Goal: Transaction & Acquisition: Book appointment/travel/reservation

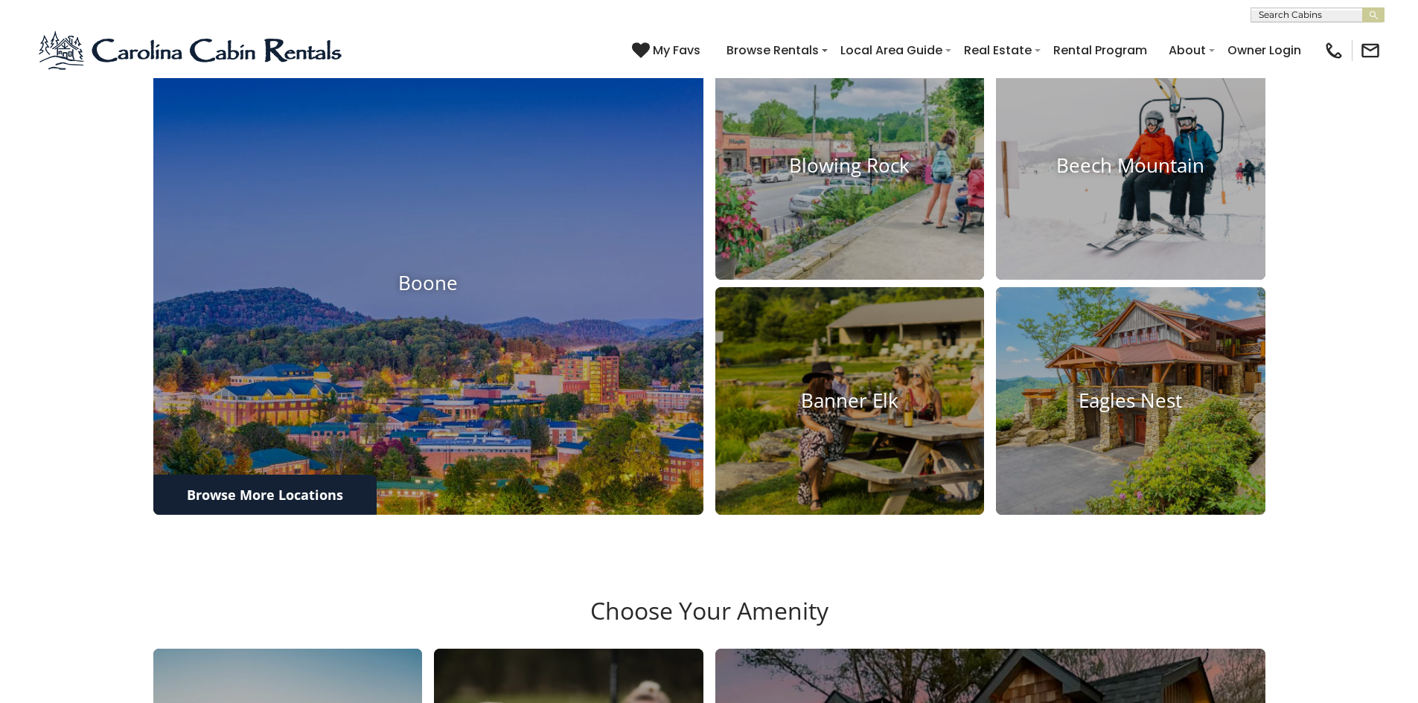
scroll to position [71, 0]
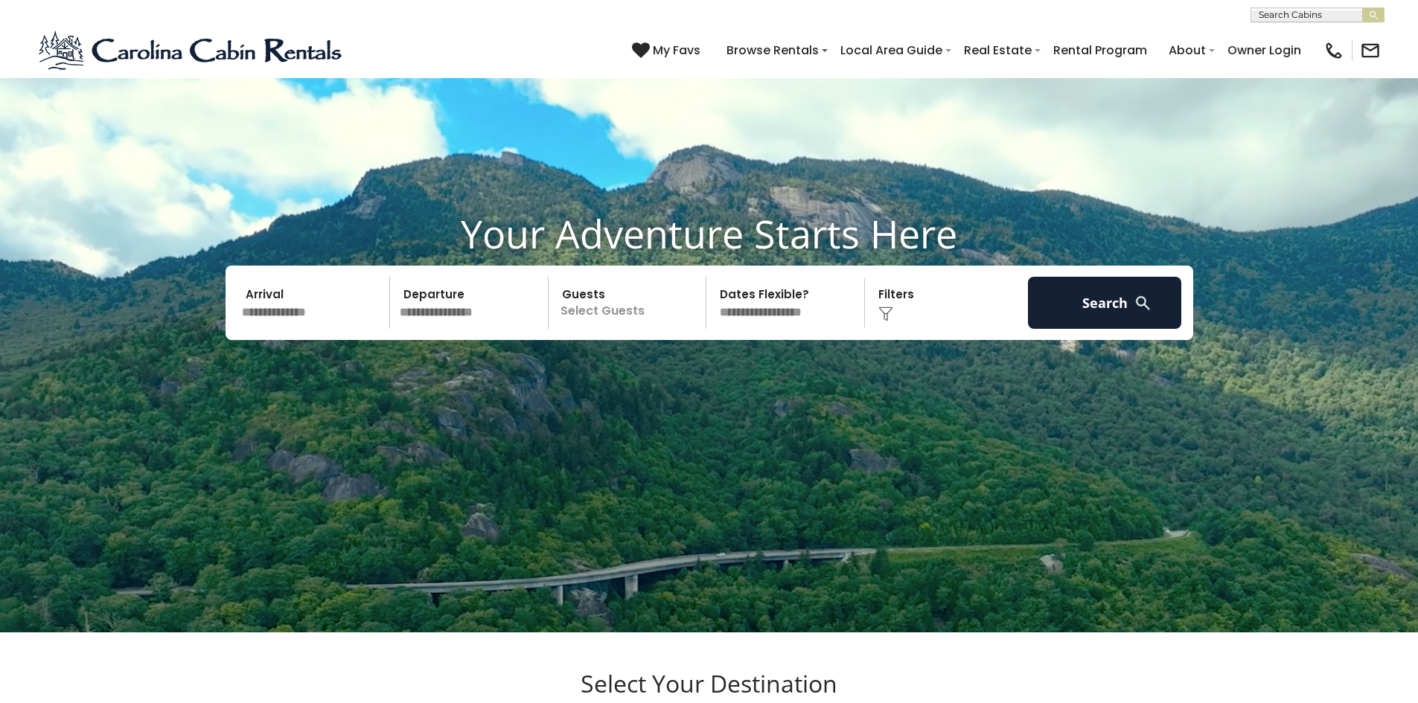
click at [339, 312] on input "text" at bounding box center [314, 303] width 154 height 52
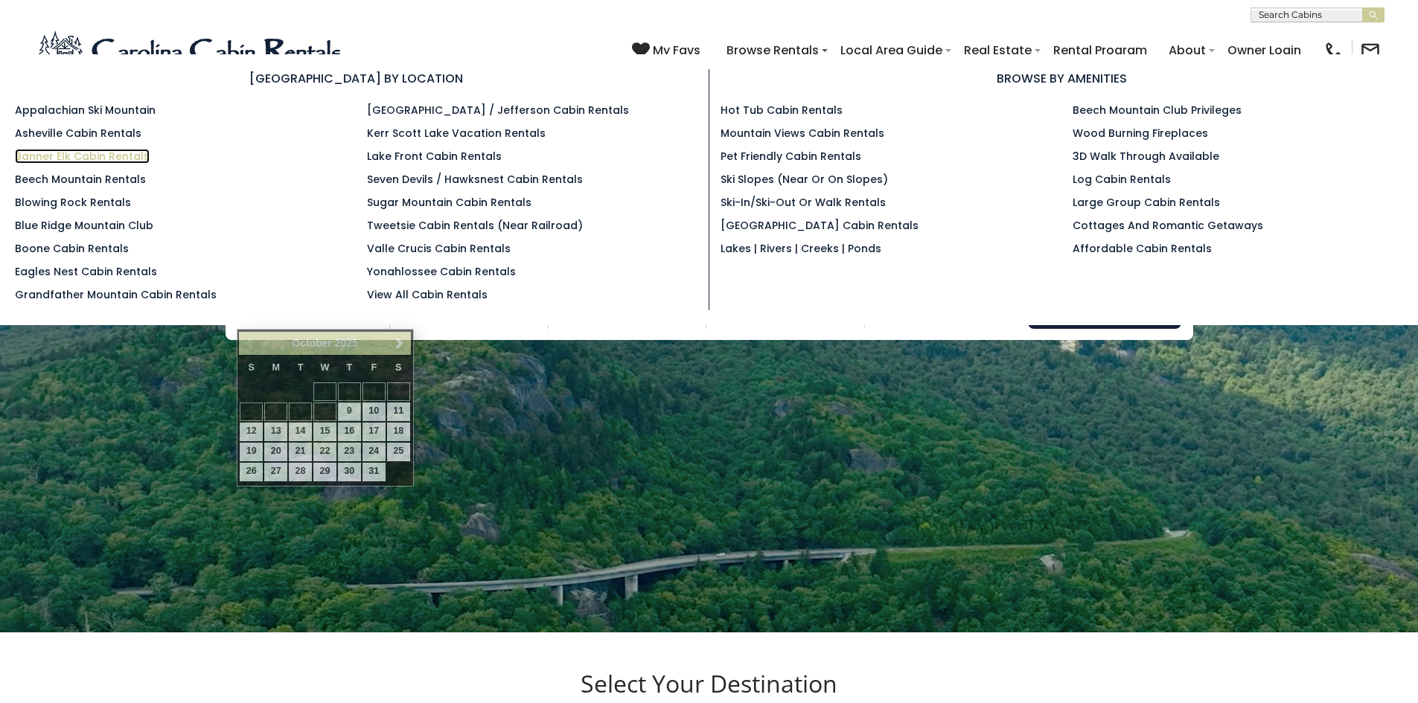
click at [63, 156] on link "Banner Elk Cabin Rentals" at bounding box center [82, 156] width 135 height 15
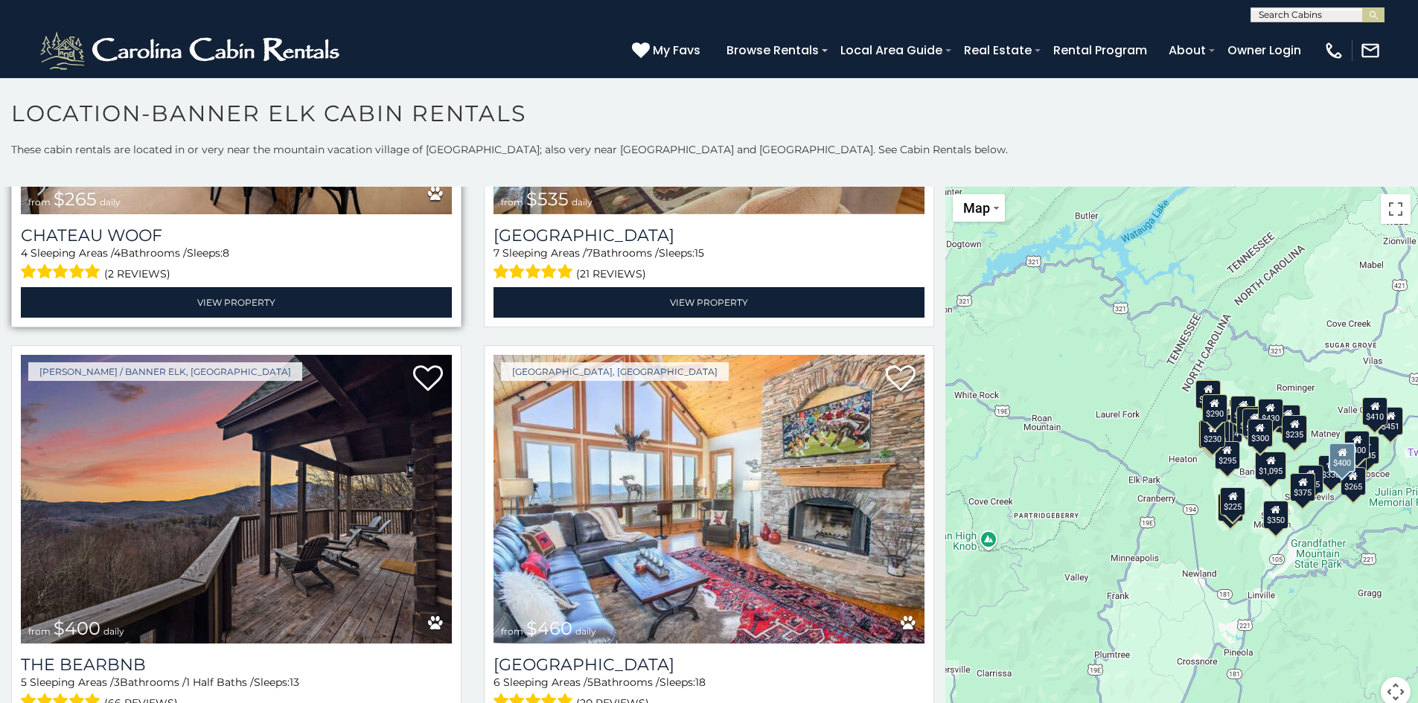
scroll to position [2903, 0]
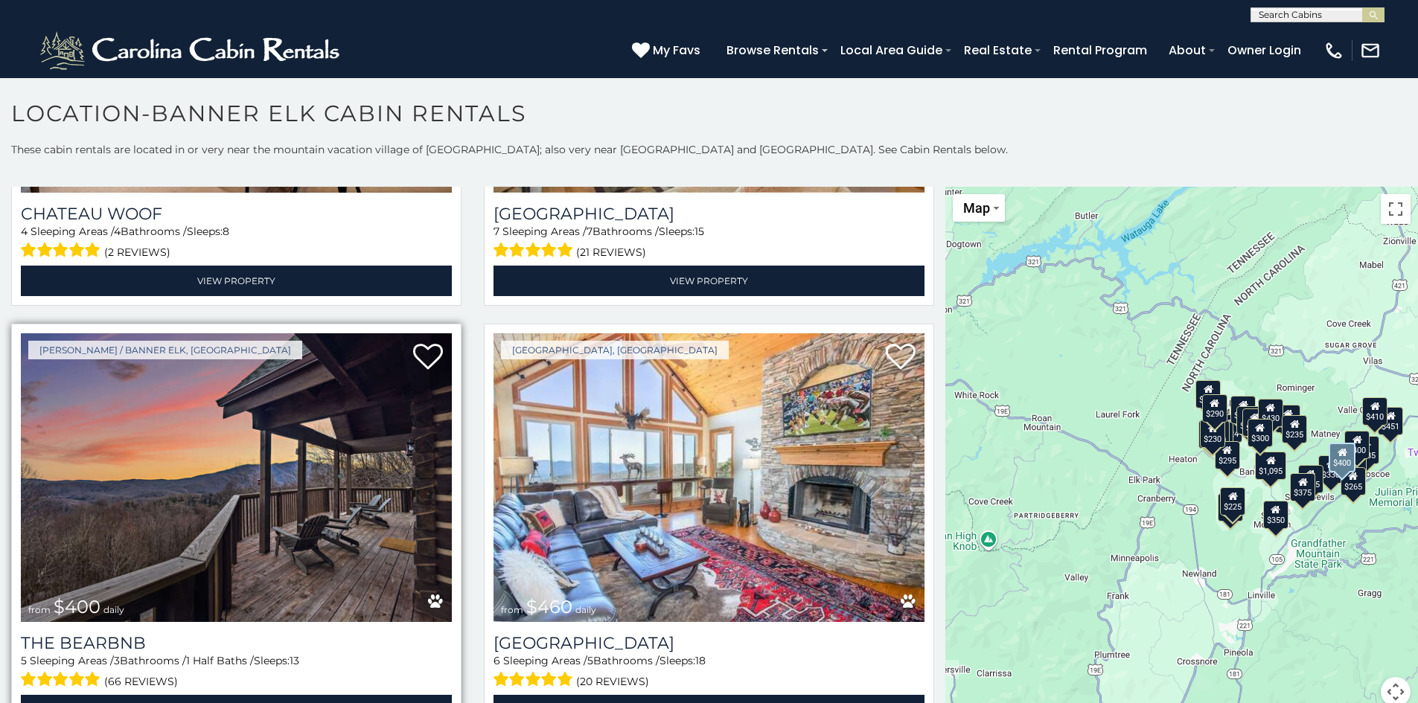
click at [380, 464] on img at bounding box center [236, 477] width 431 height 289
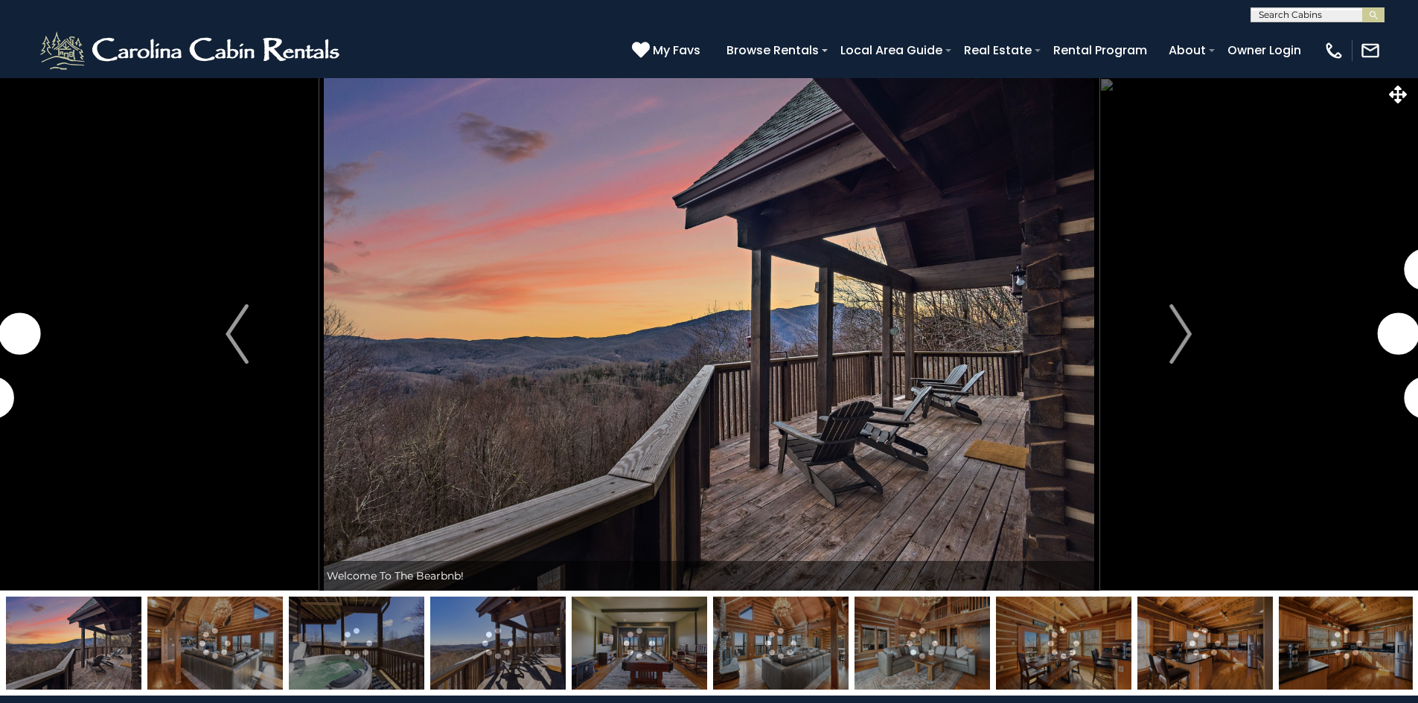
click at [1177, 342] on img "Next" at bounding box center [1180, 334] width 22 height 60
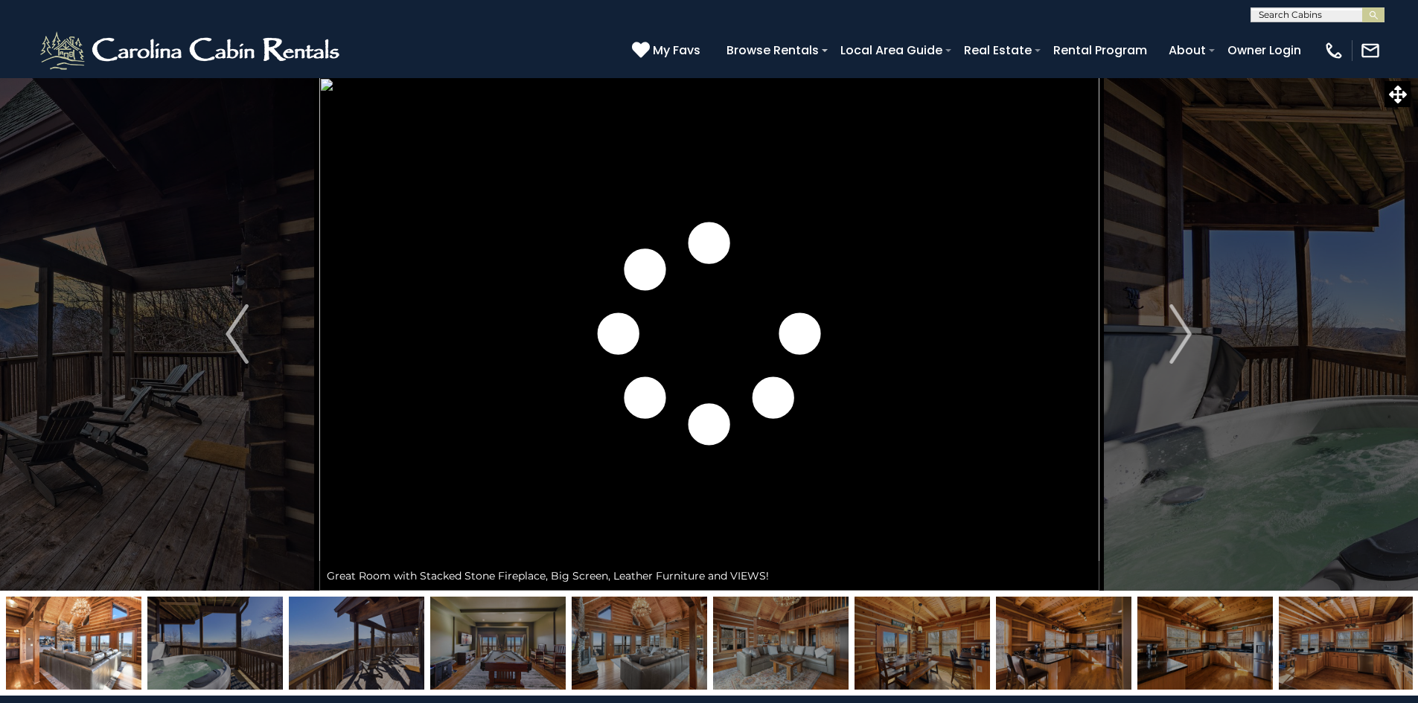
click at [1177, 342] on img "Next" at bounding box center [1180, 334] width 22 height 60
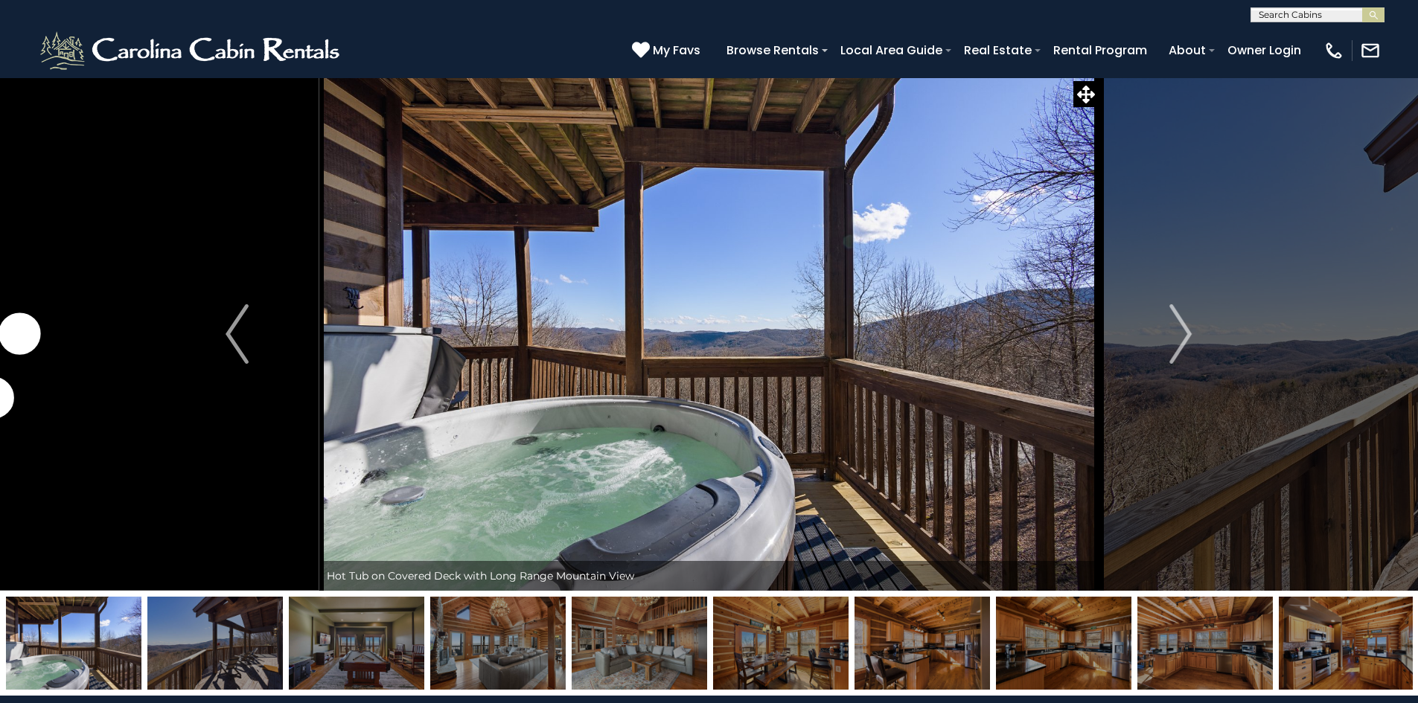
click at [1177, 342] on img "Next" at bounding box center [1180, 334] width 22 height 60
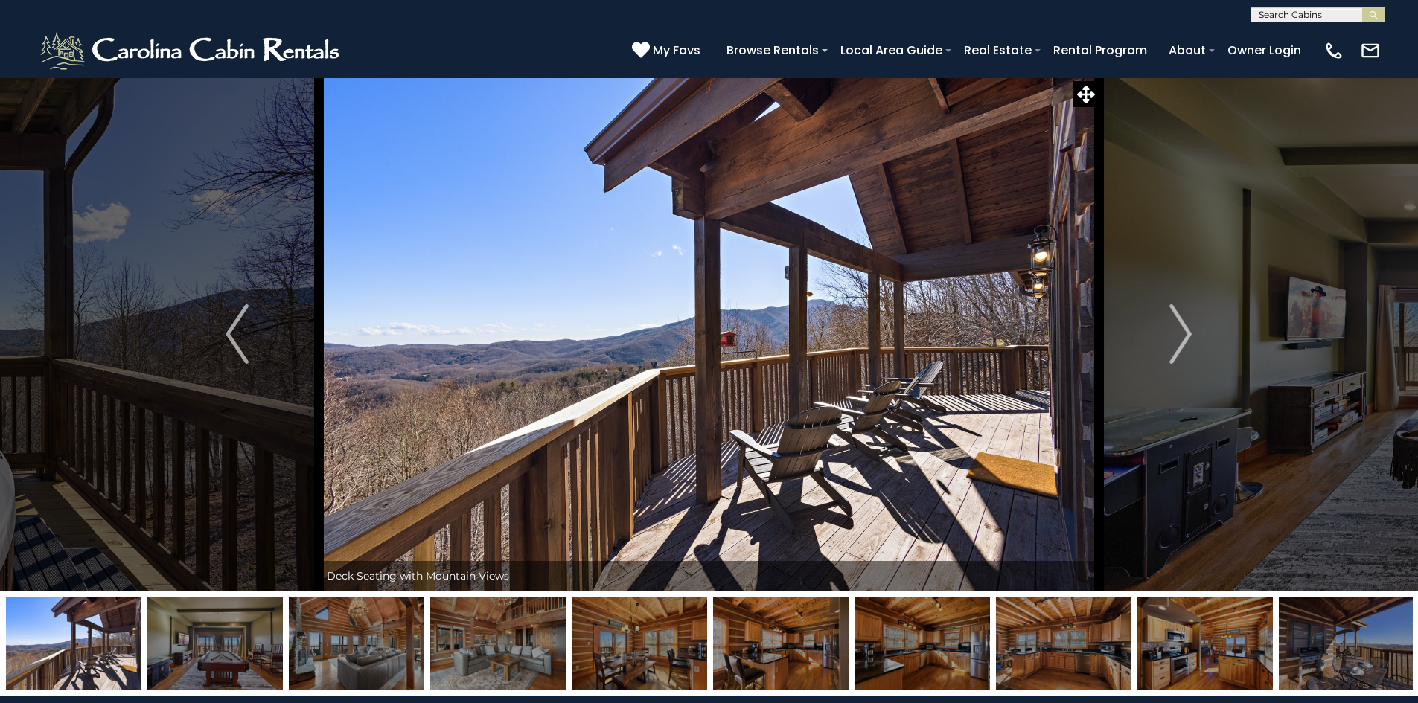
click at [1177, 342] on img "Next" at bounding box center [1180, 334] width 22 height 60
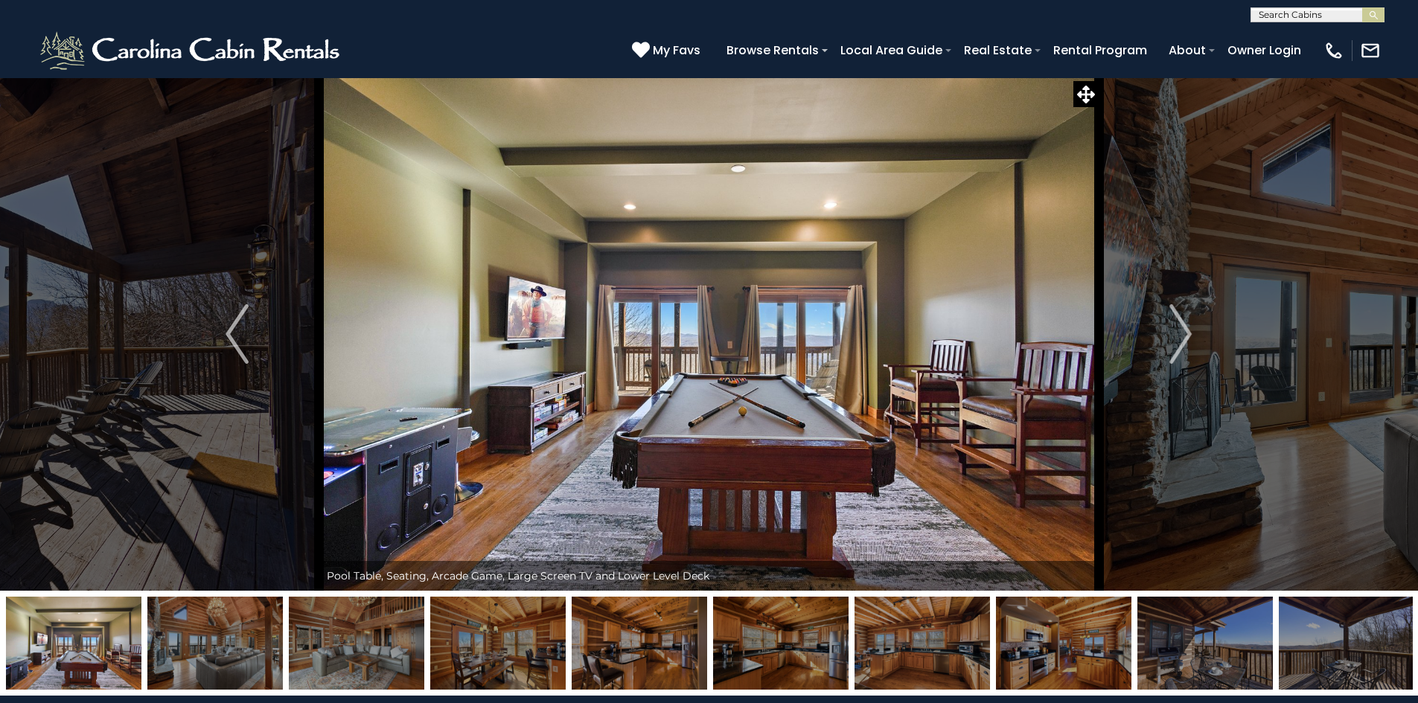
click at [1177, 342] on img "Next" at bounding box center [1180, 334] width 22 height 60
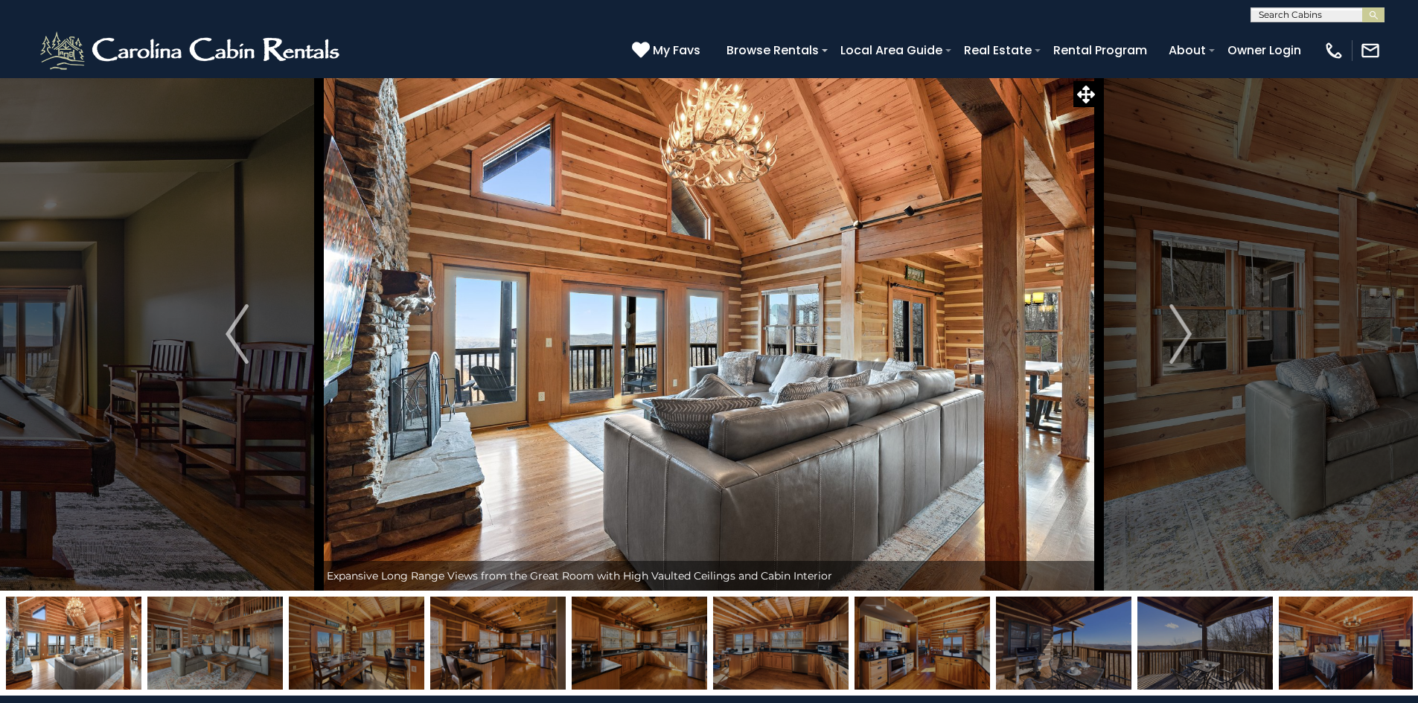
click at [1177, 342] on img "Next" at bounding box center [1180, 334] width 22 height 60
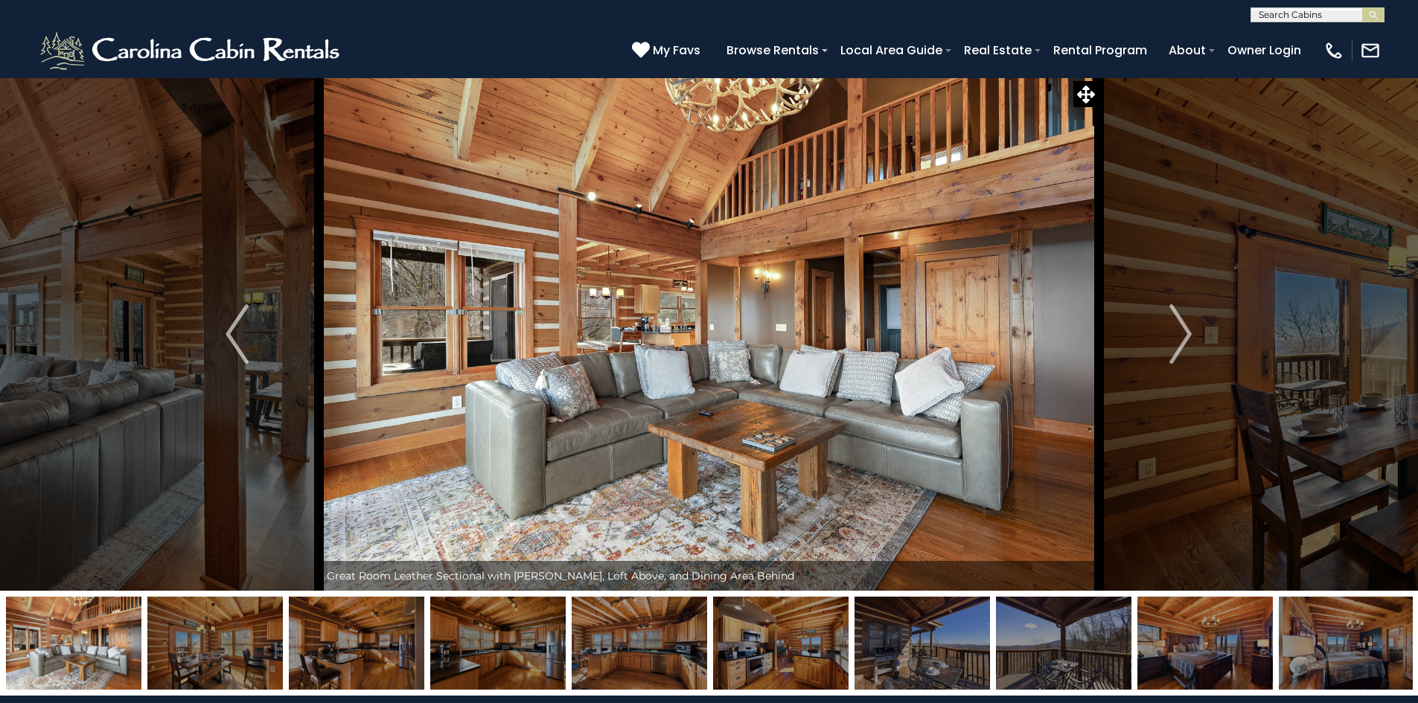
click at [1177, 342] on img "Next" at bounding box center [1180, 334] width 22 height 60
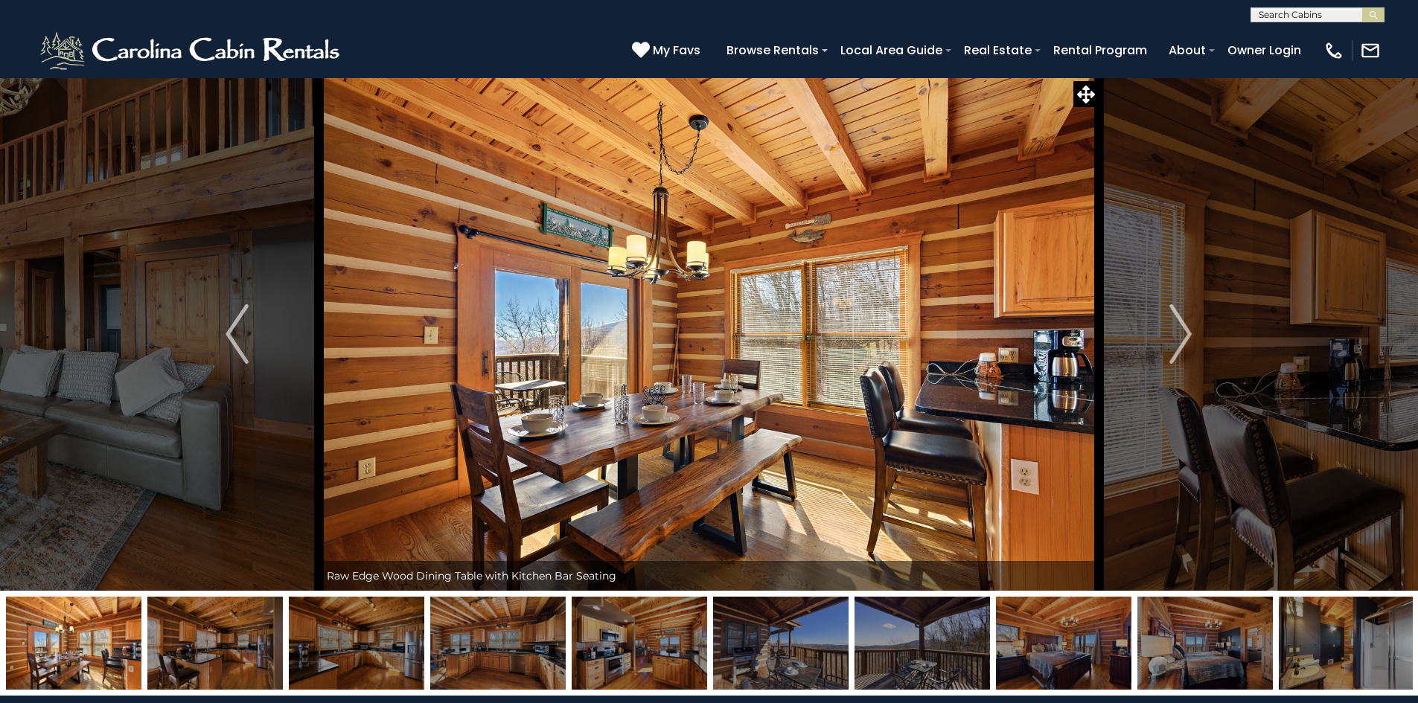
click at [1177, 342] on img "Next" at bounding box center [1180, 334] width 22 height 60
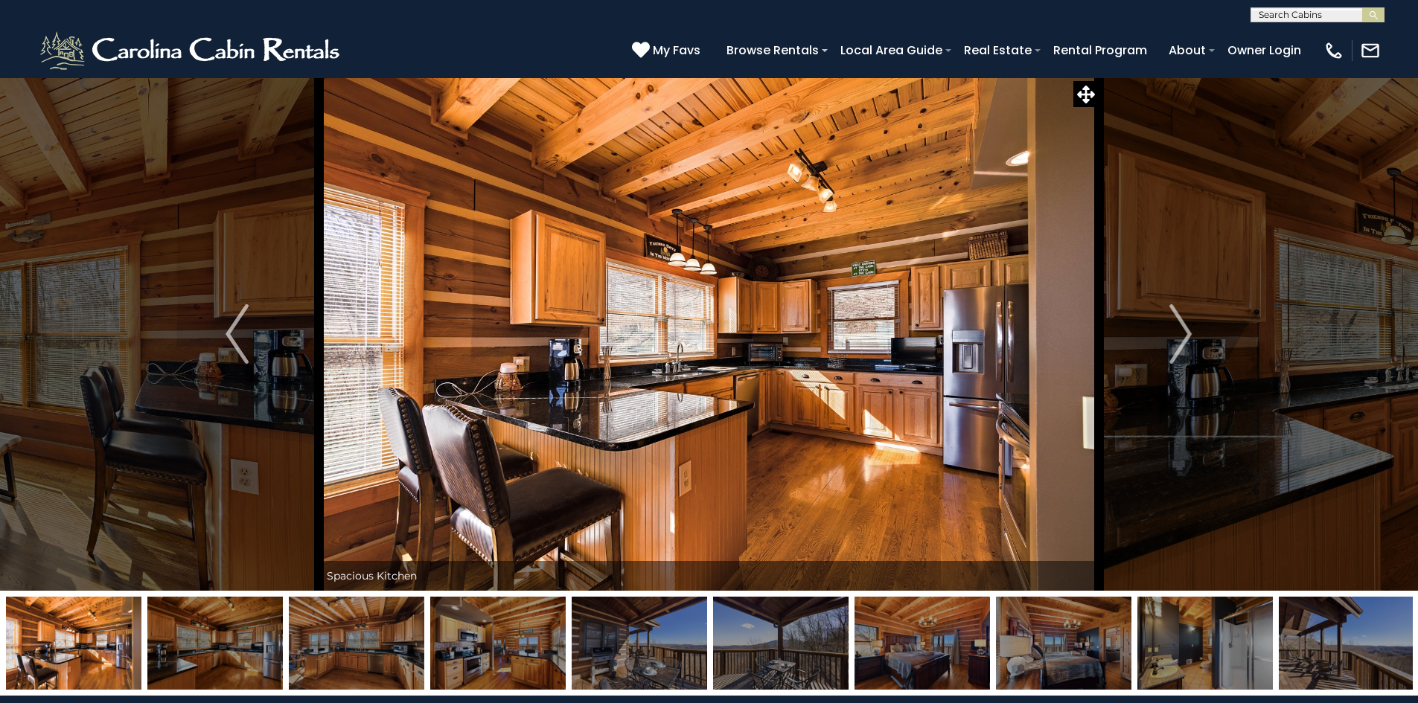
click at [1177, 342] on img "Next" at bounding box center [1180, 334] width 22 height 60
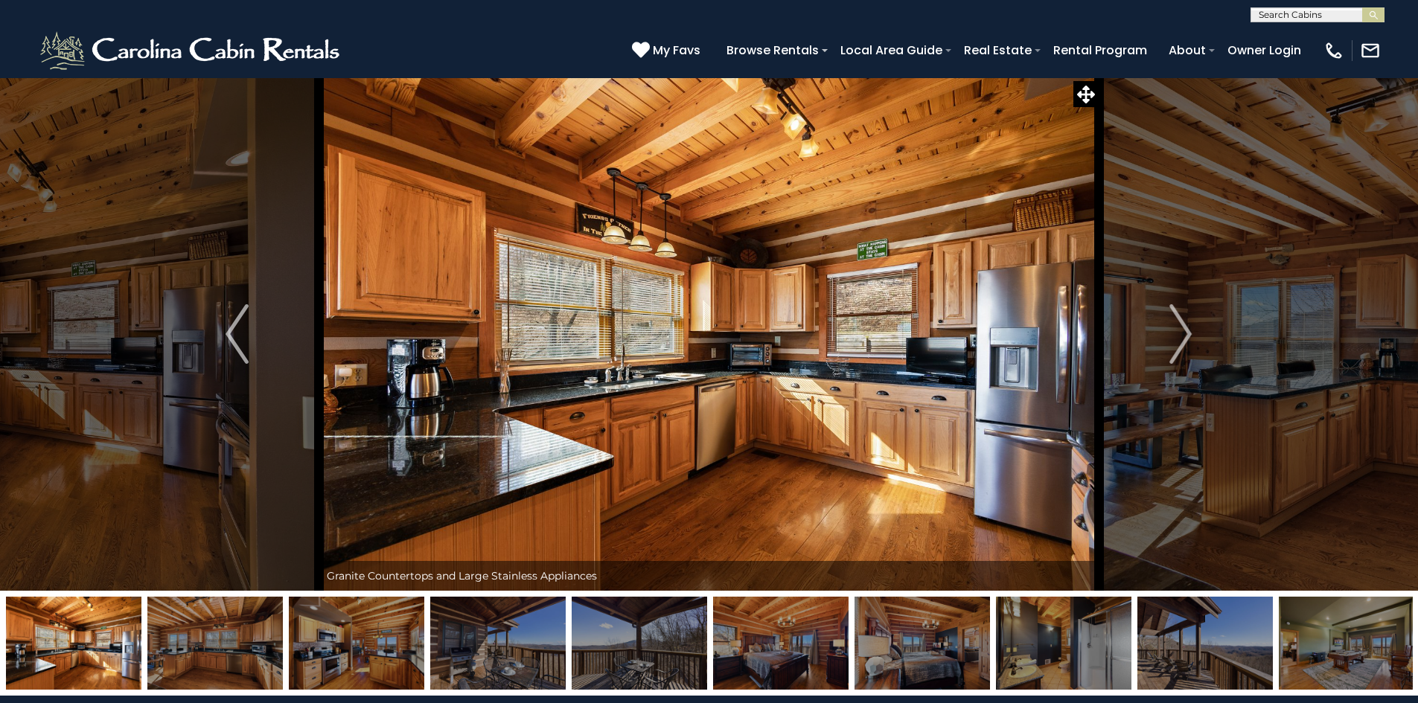
click at [1177, 342] on img "Next" at bounding box center [1180, 334] width 22 height 60
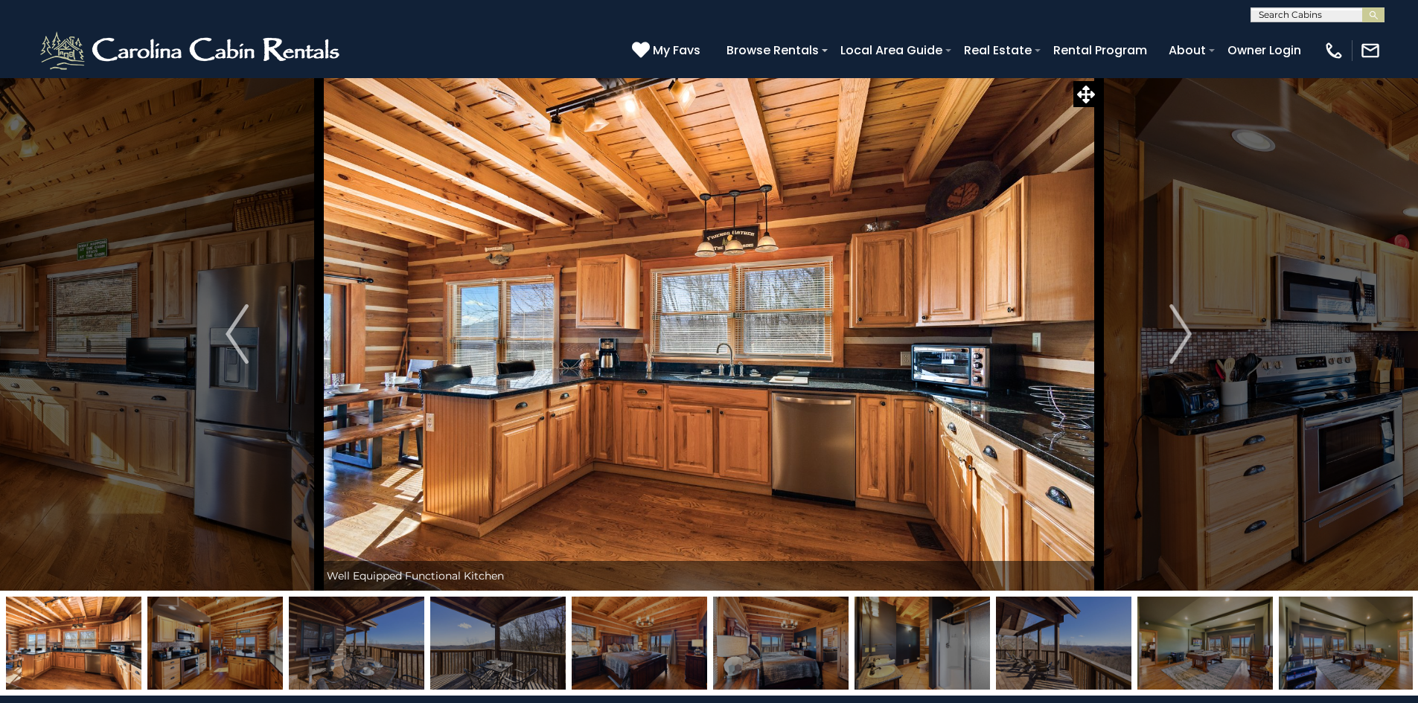
click at [1177, 342] on img "Next" at bounding box center [1180, 334] width 22 height 60
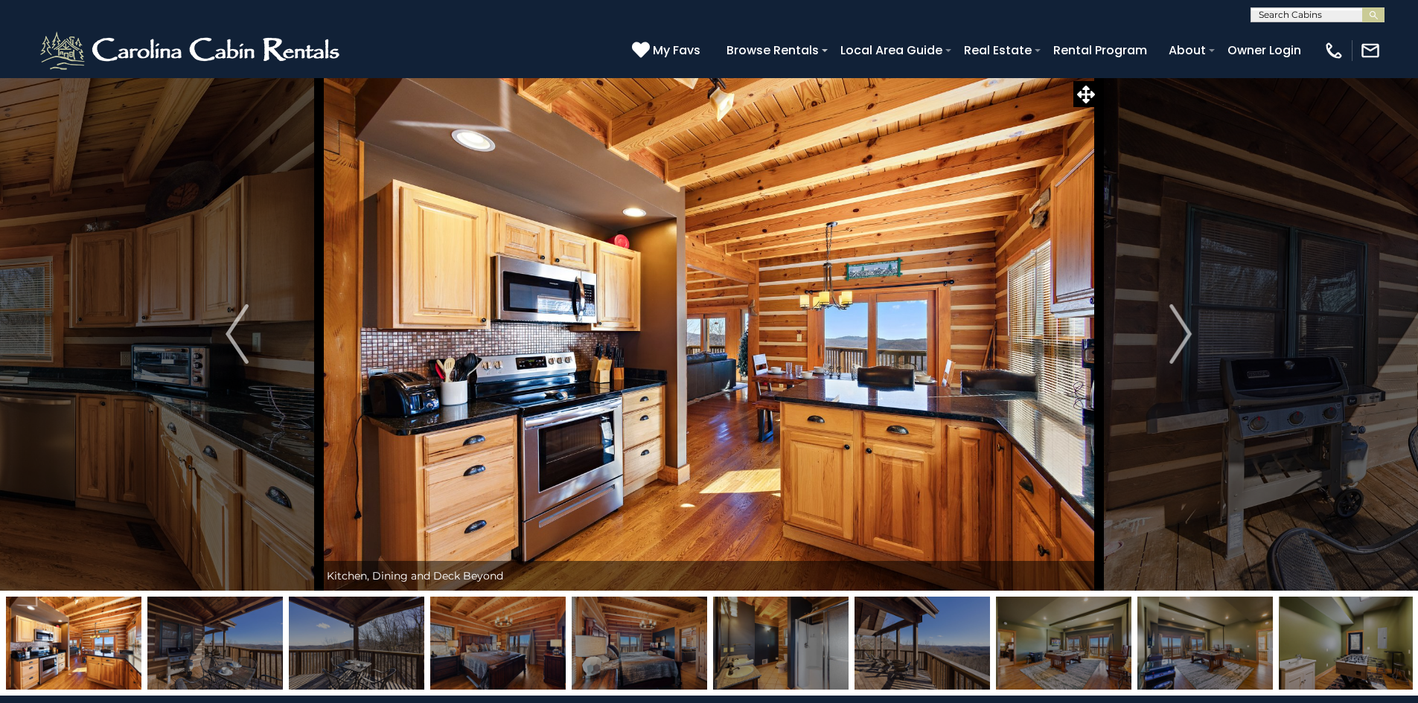
click at [1177, 342] on img "Next" at bounding box center [1180, 334] width 22 height 60
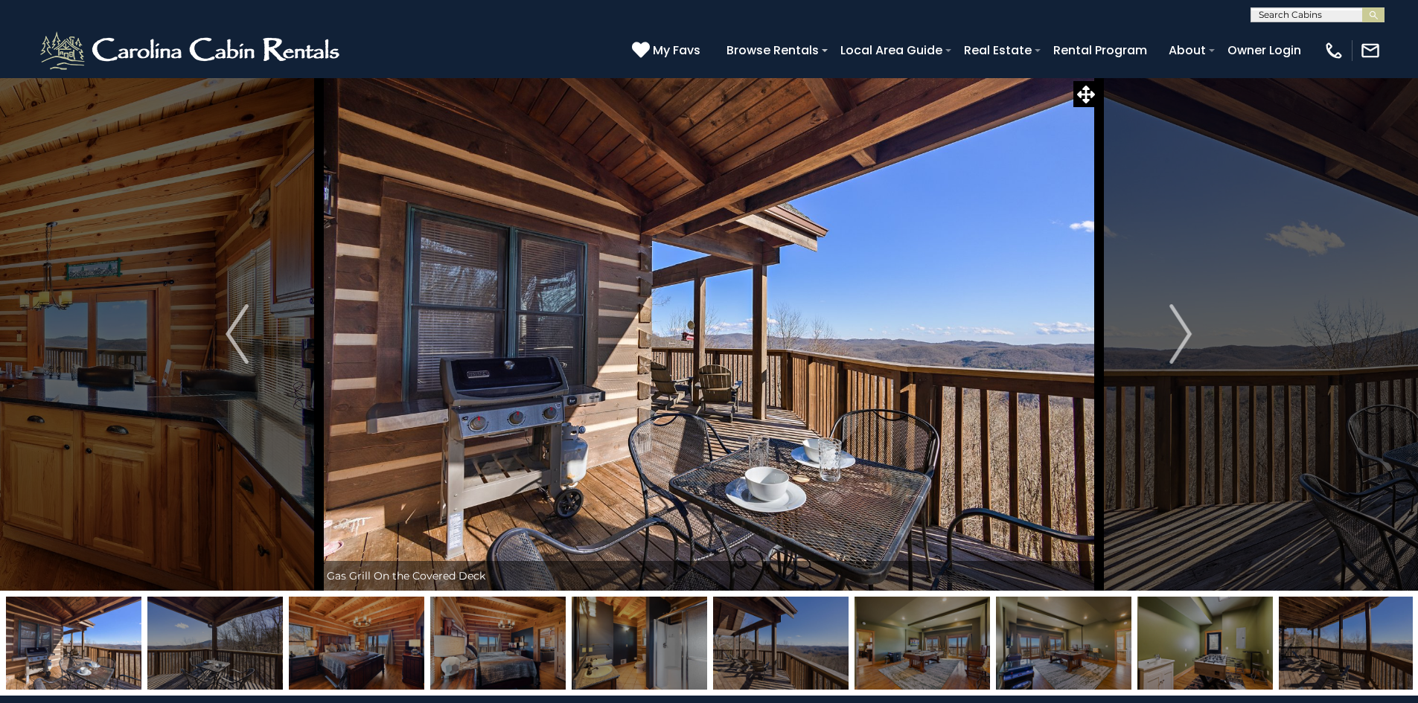
click at [1177, 342] on img "Next" at bounding box center [1180, 334] width 22 height 60
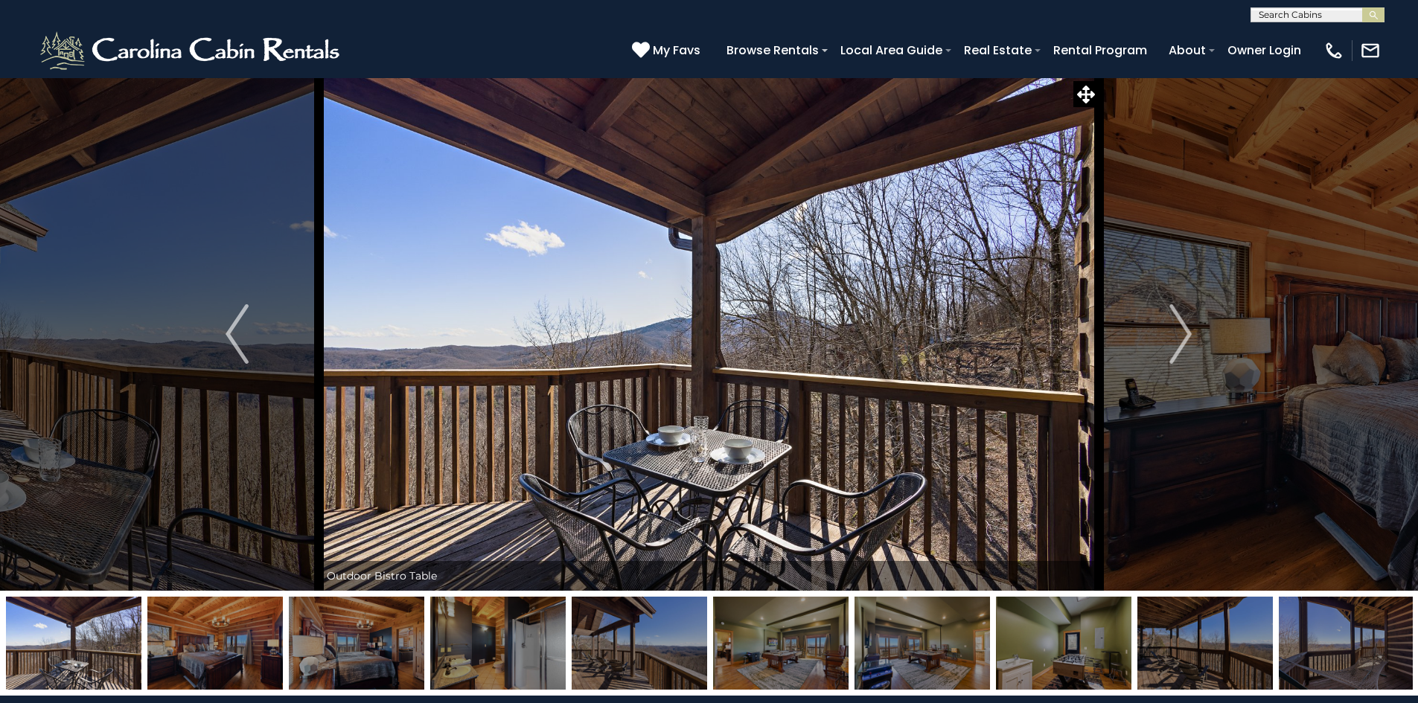
click at [1177, 342] on img "Next" at bounding box center [1180, 334] width 22 height 60
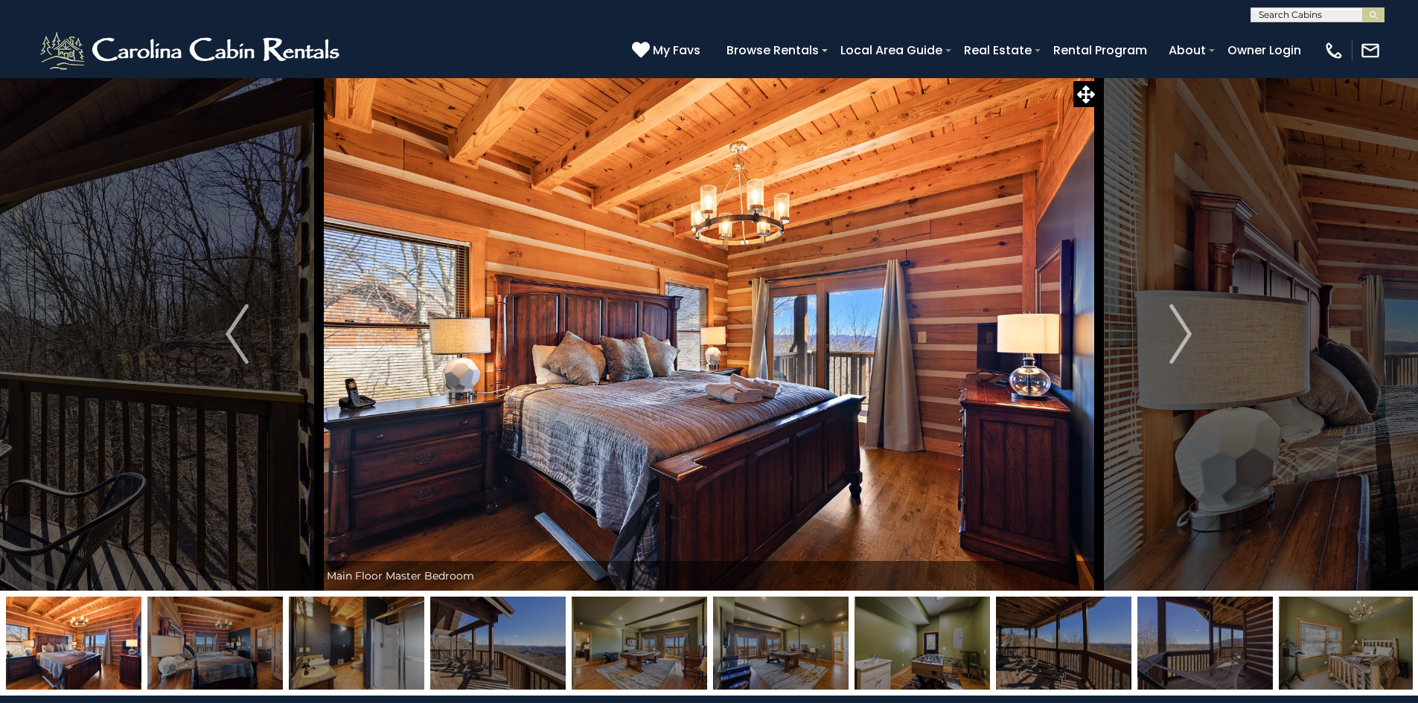
click at [1177, 342] on img "Next" at bounding box center [1180, 334] width 22 height 60
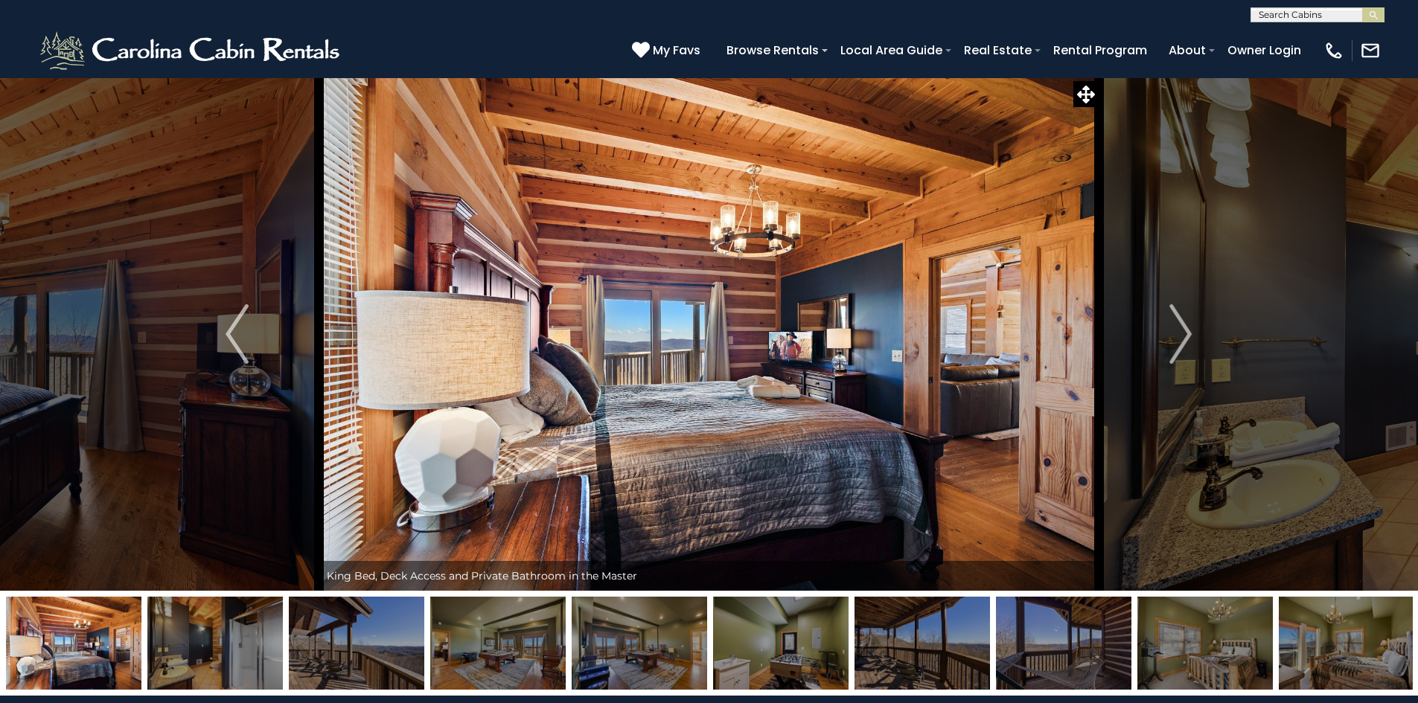
click at [1177, 342] on img "Next" at bounding box center [1180, 334] width 22 height 60
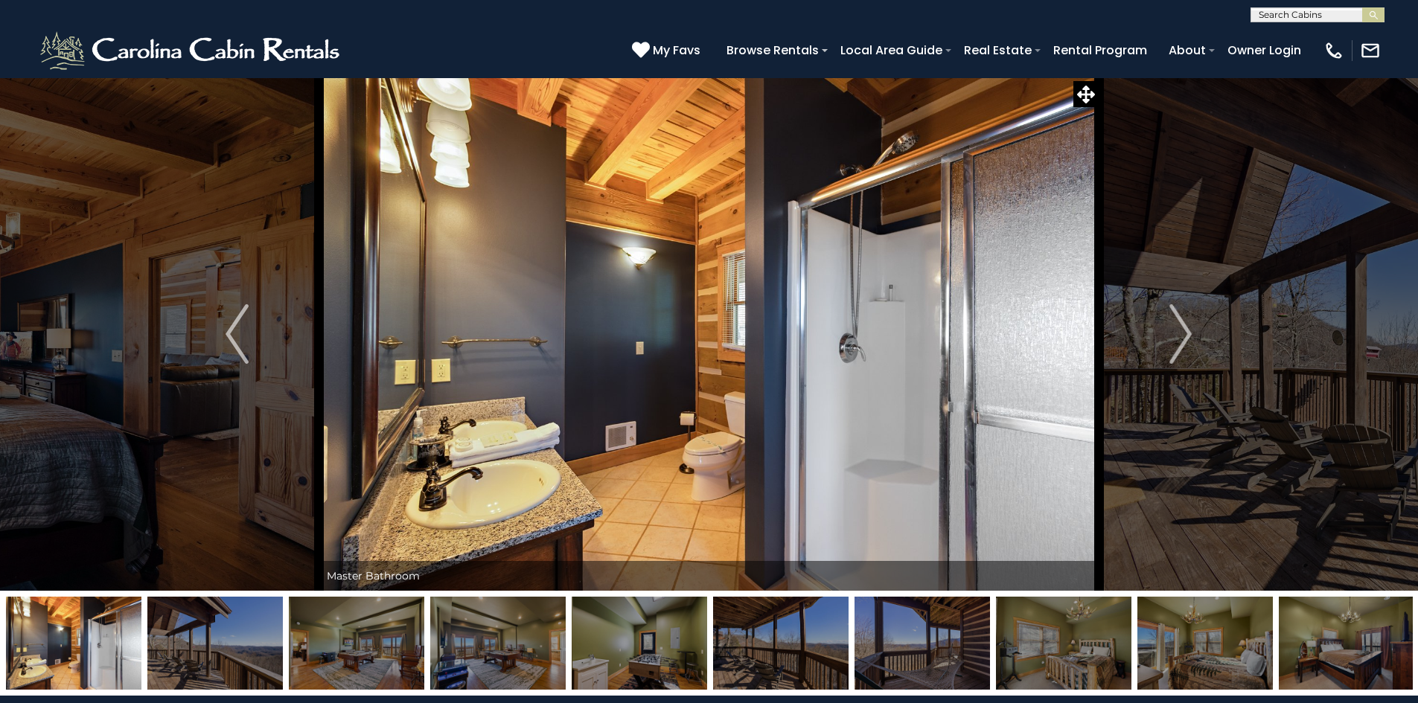
click at [1177, 342] on img "Next" at bounding box center [1180, 334] width 22 height 60
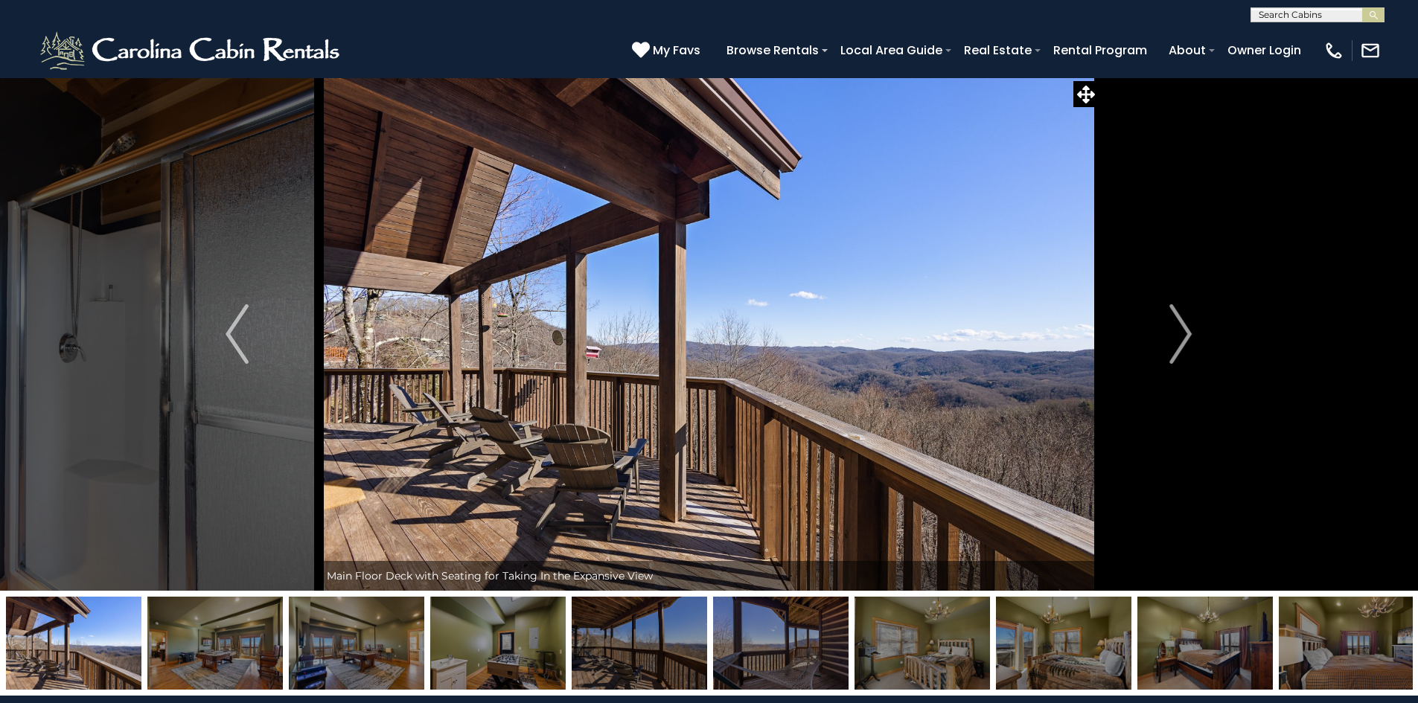
click at [1177, 342] on img "Next" at bounding box center [1180, 334] width 22 height 60
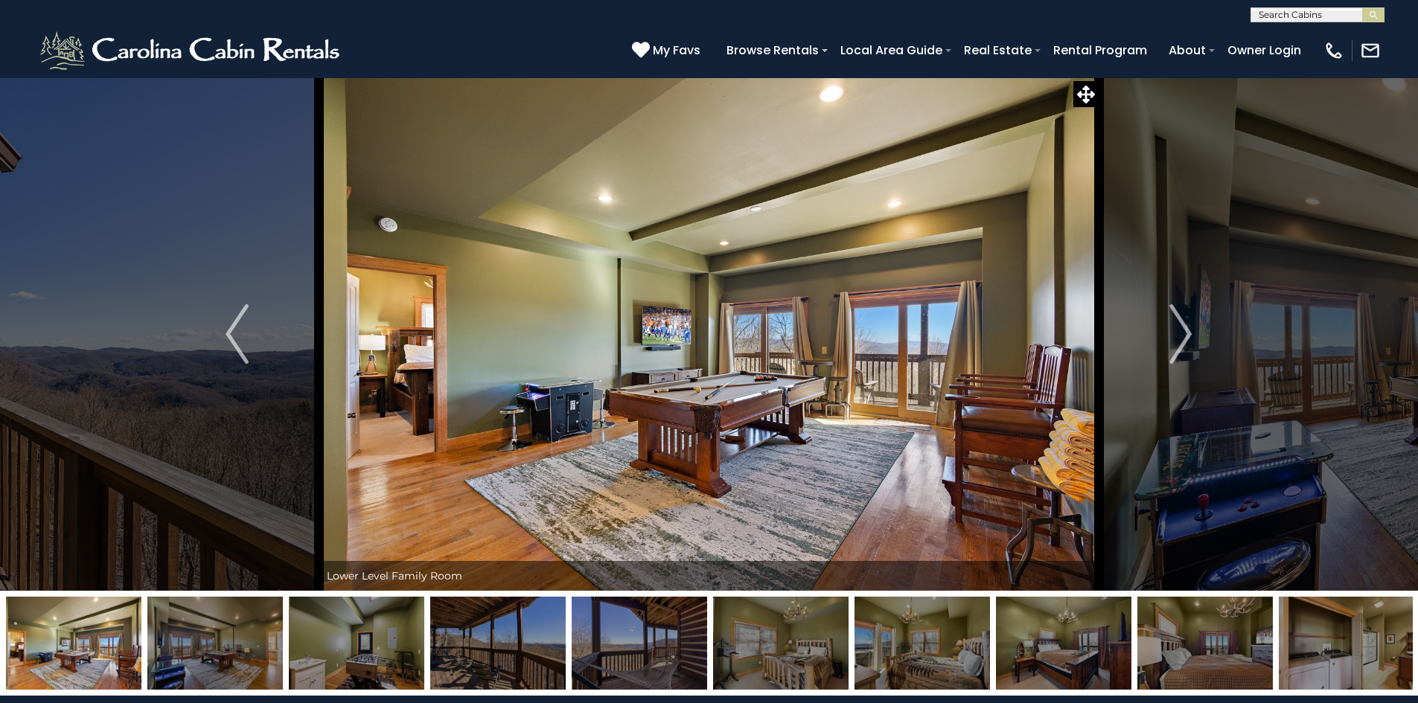
click at [1177, 342] on img "Next" at bounding box center [1180, 334] width 22 height 60
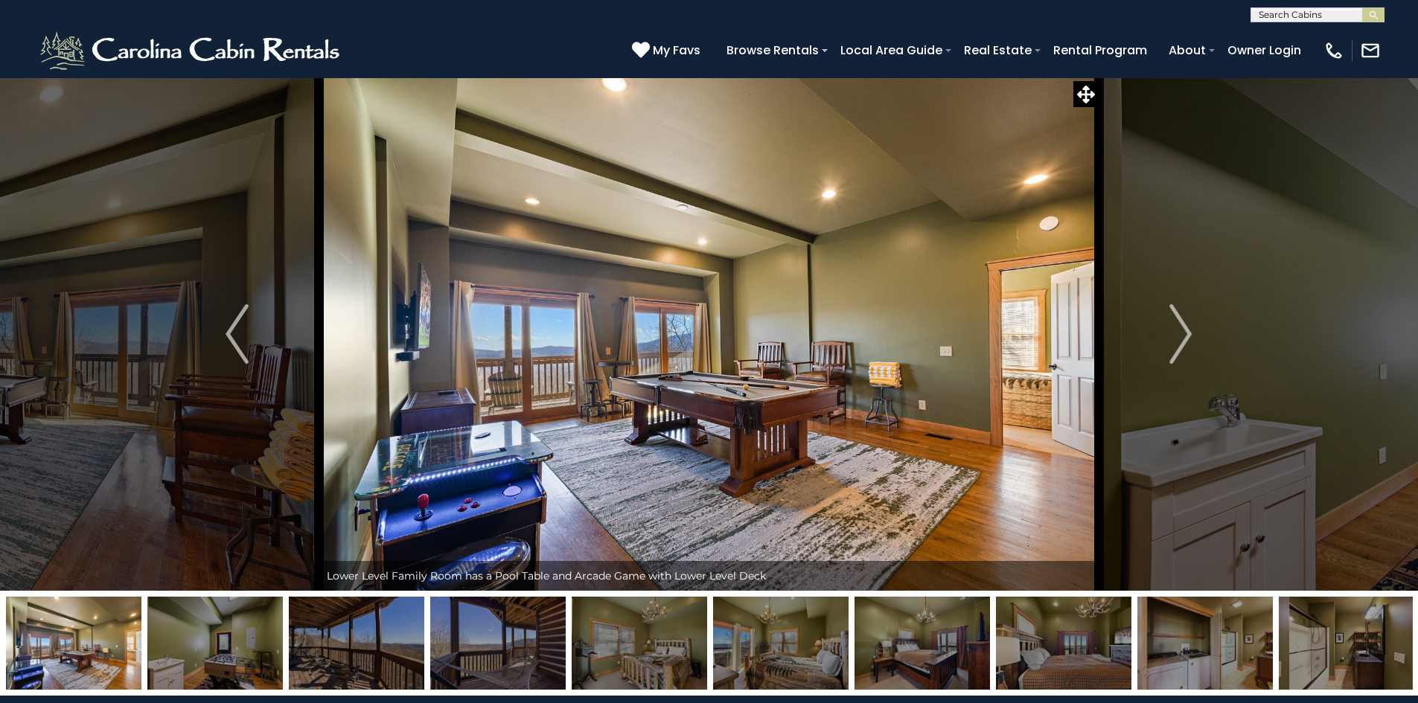
click at [1177, 342] on img "Next" at bounding box center [1180, 334] width 22 height 60
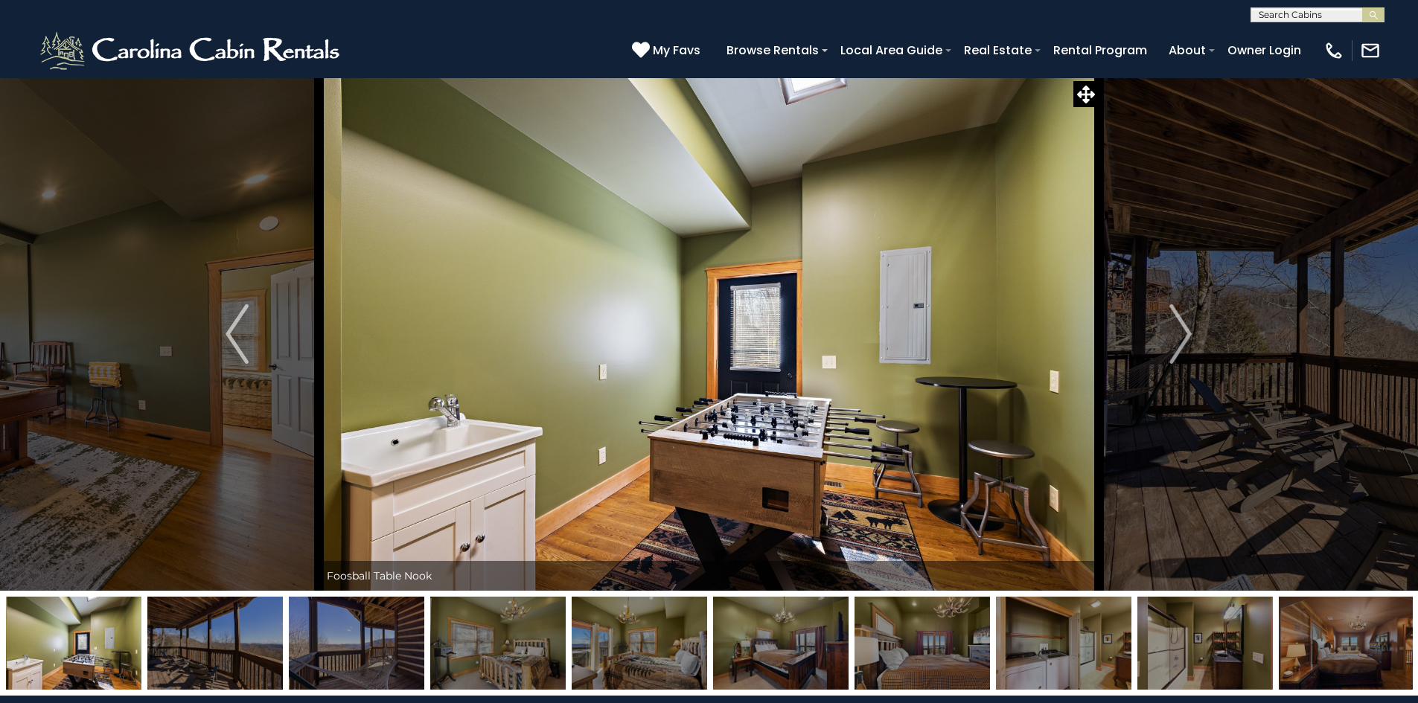
click at [1177, 342] on img "Next" at bounding box center [1180, 334] width 22 height 60
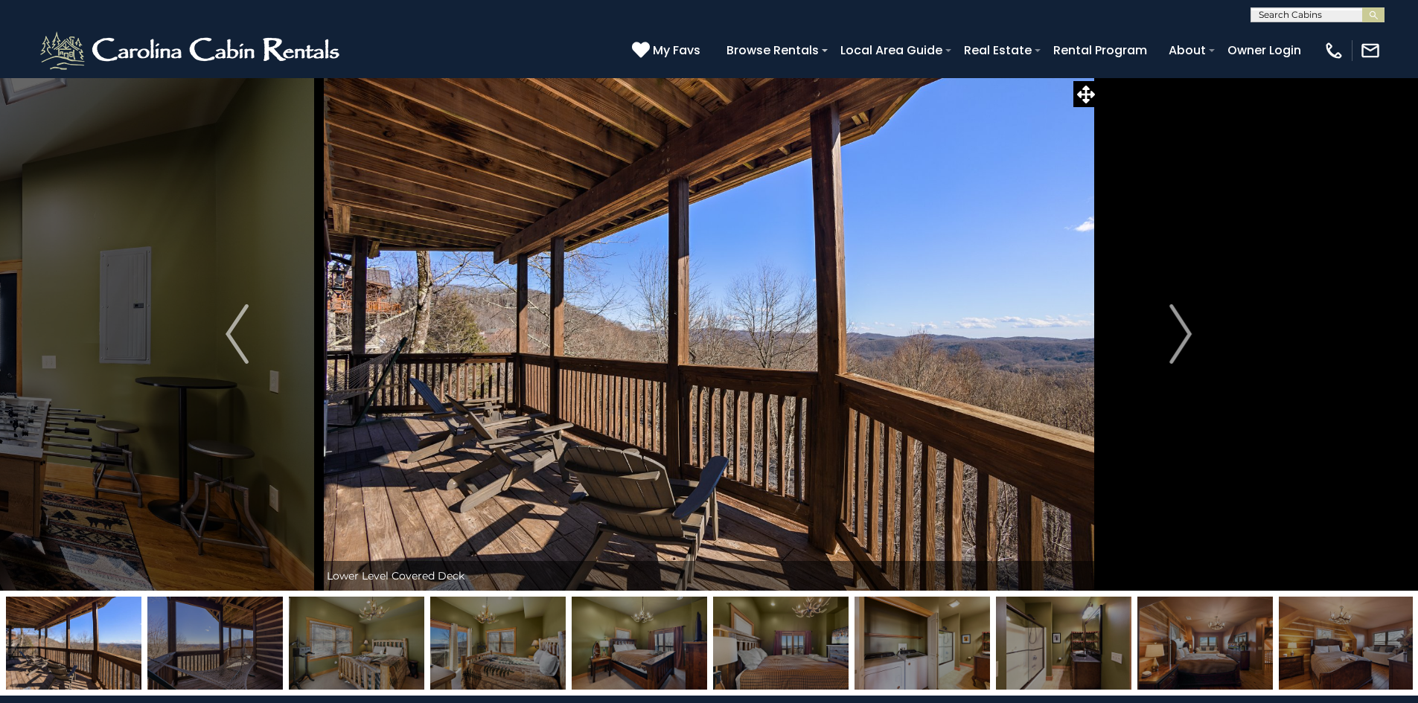
click at [1177, 342] on img "Next" at bounding box center [1180, 334] width 22 height 60
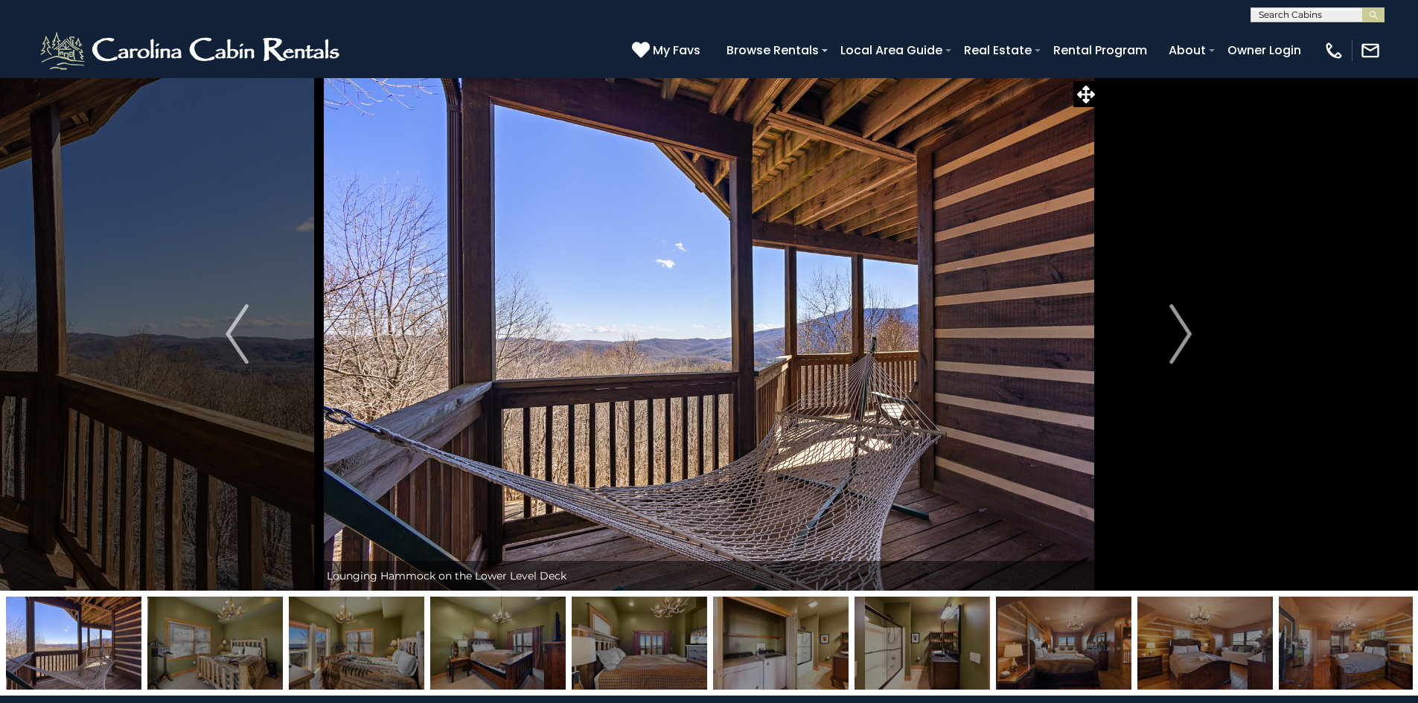
click at [1177, 342] on img "Next" at bounding box center [1180, 334] width 22 height 60
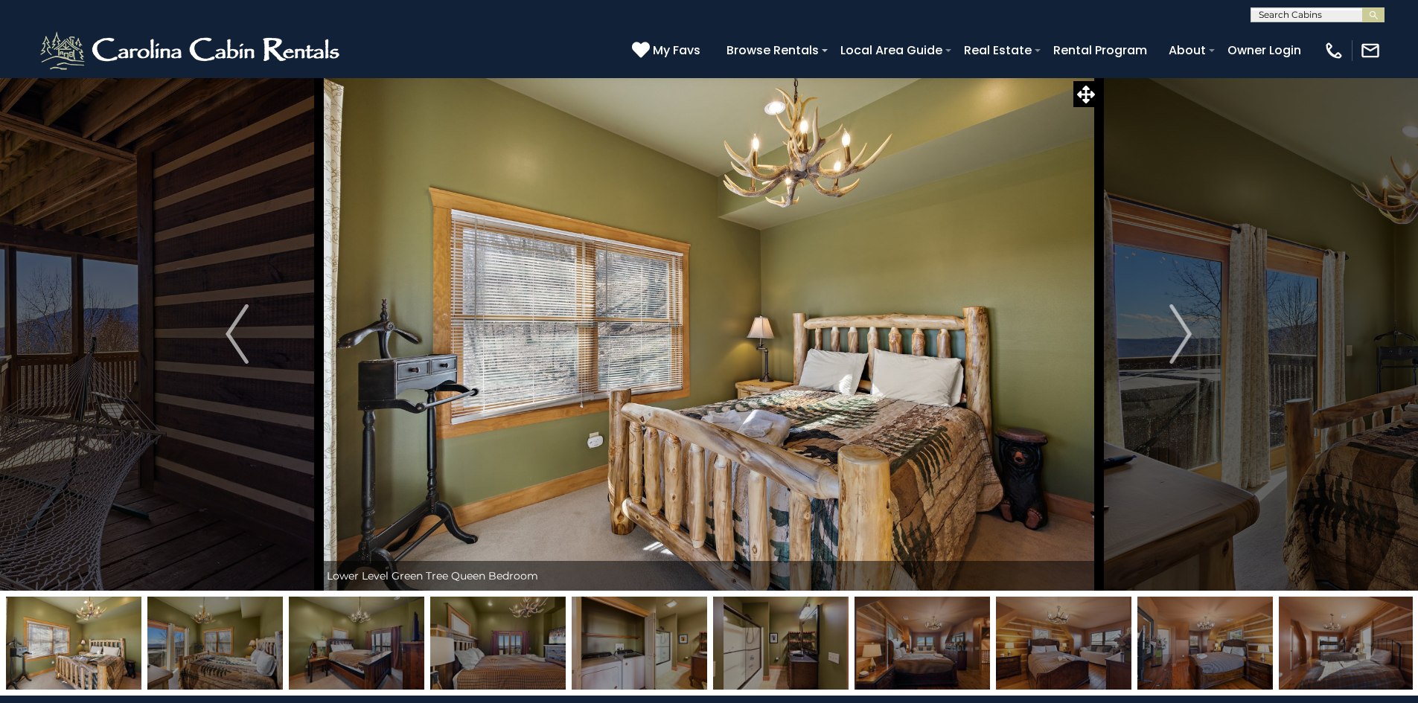
click at [1177, 342] on img "Next" at bounding box center [1180, 334] width 22 height 60
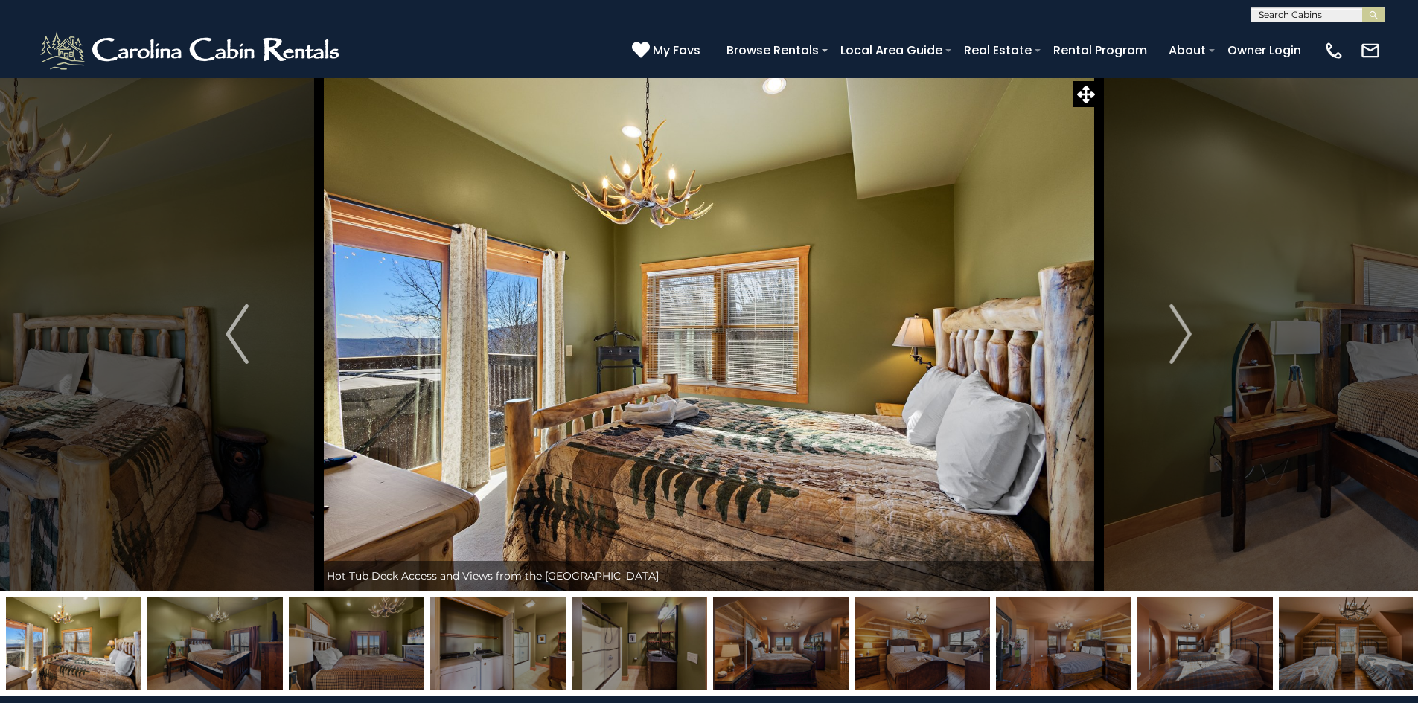
click at [1177, 342] on img "Next" at bounding box center [1180, 334] width 22 height 60
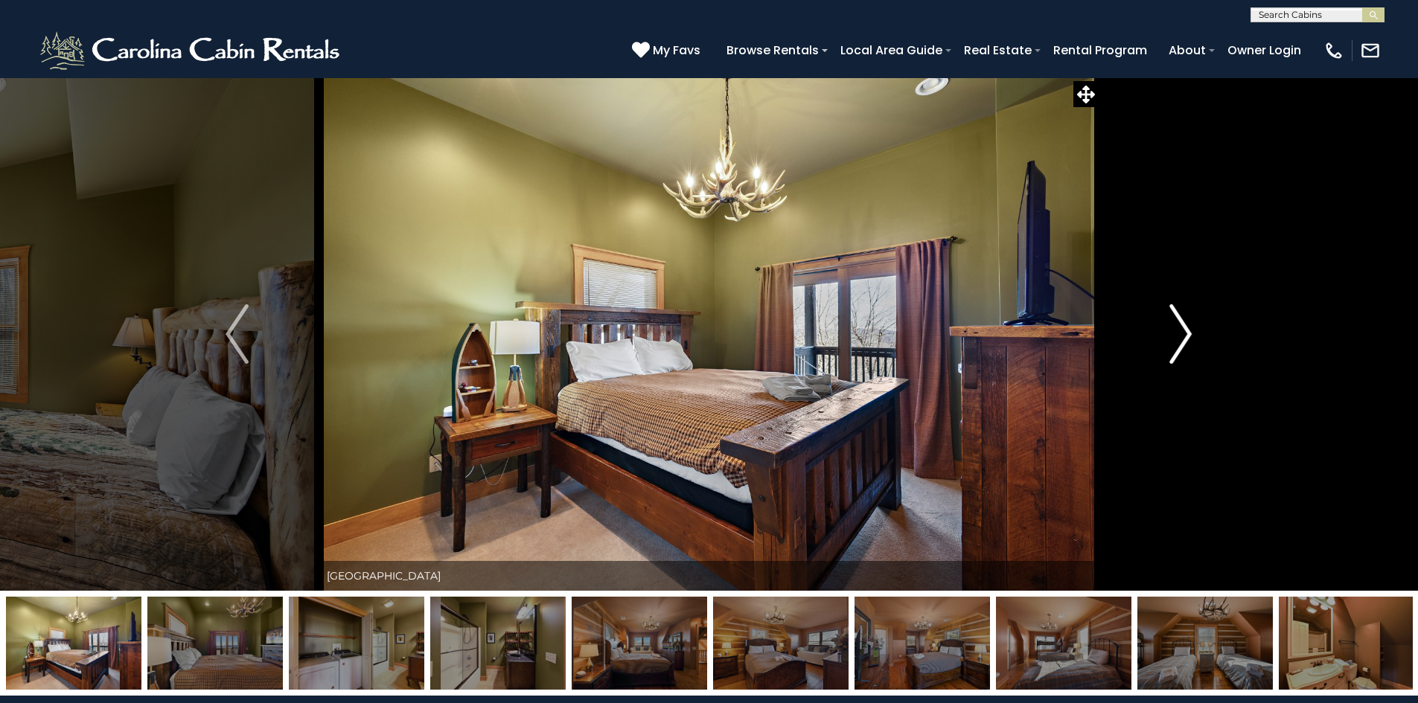
click at [1174, 350] on img "Next" at bounding box center [1180, 334] width 22 height 60
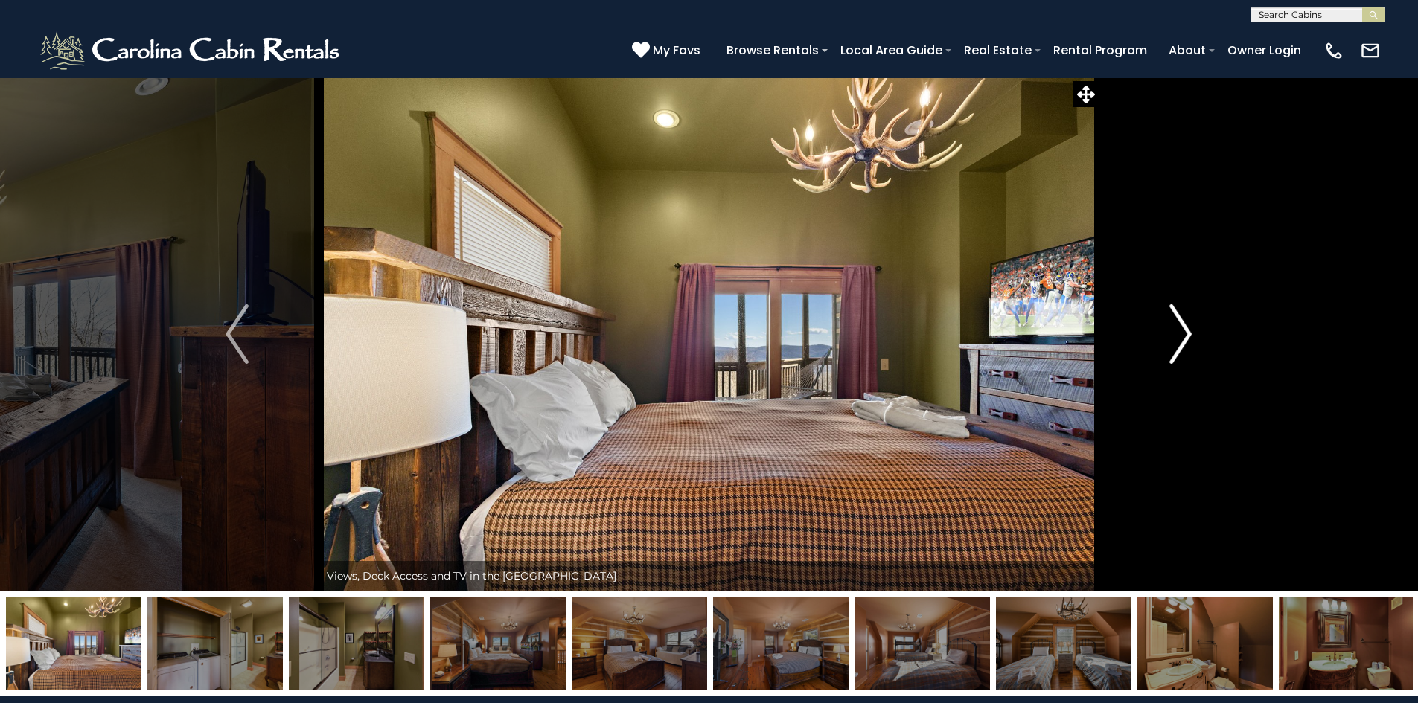
click at [1166, 348] on button "Next" at bounding box center [1181, 334] width 164 height 514
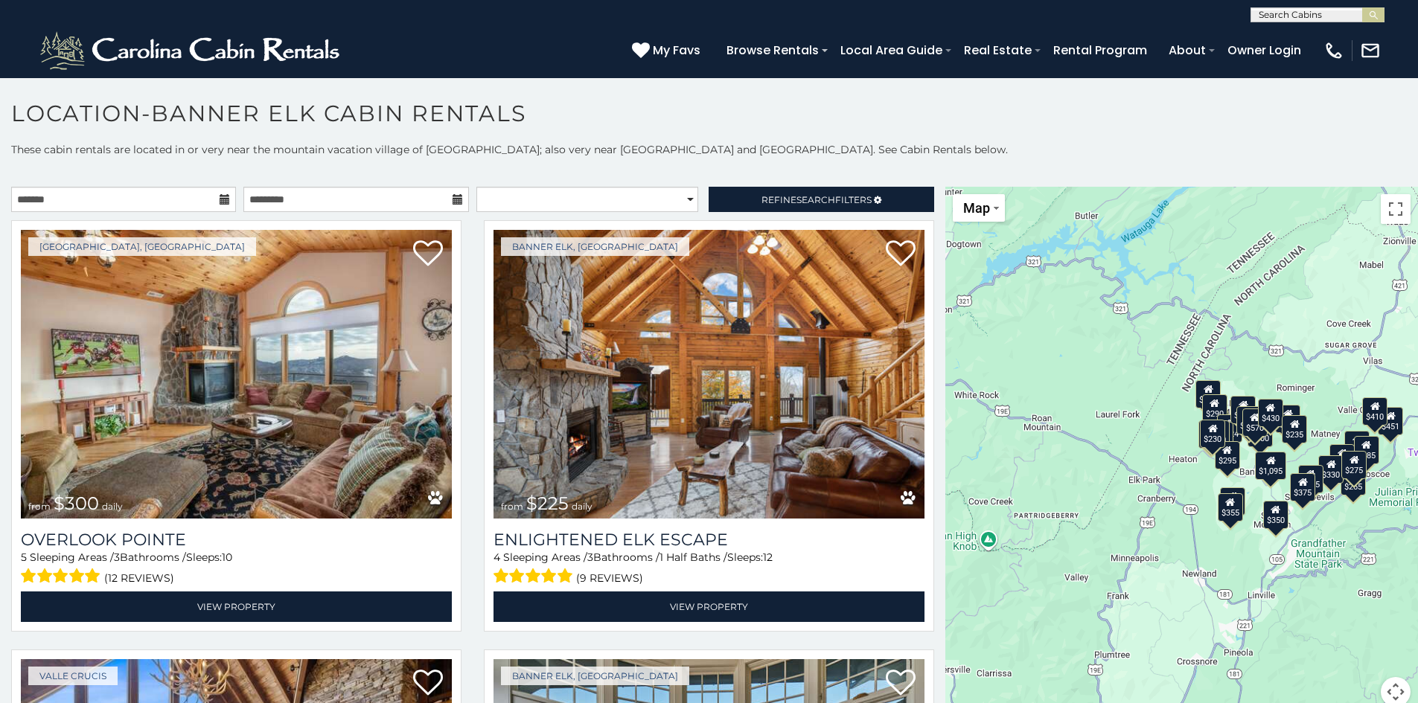
click at [220, 202] on icon at bounding box center [225, 199] width 10 height 10
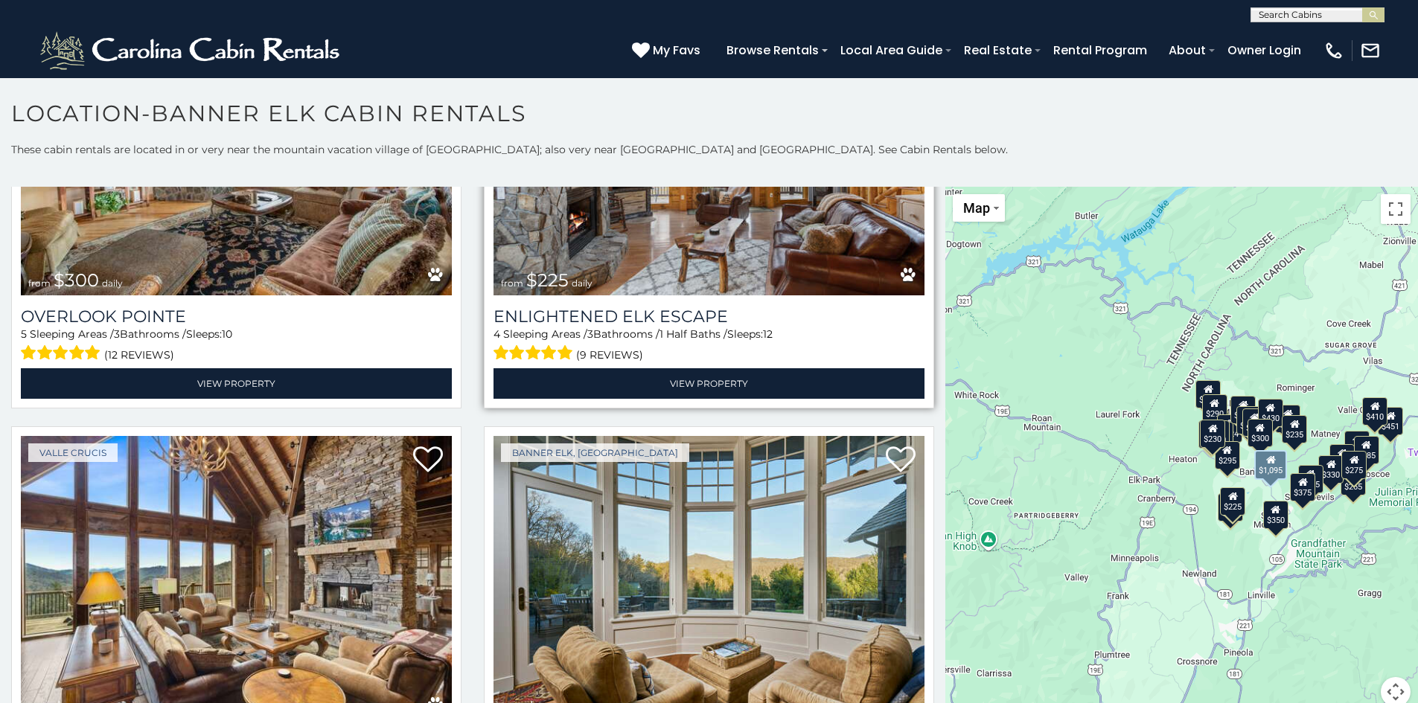
scroll to position [447, 0]
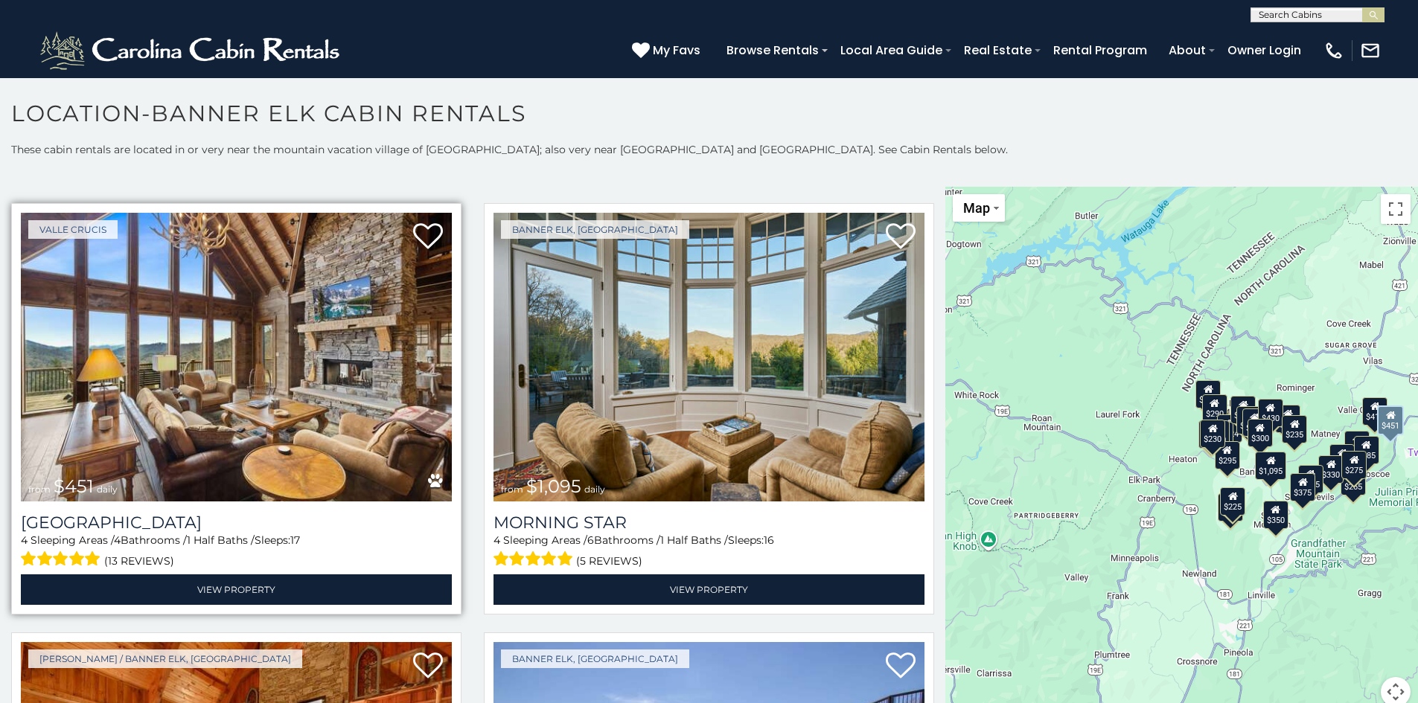
click at [392, 367] on img at bounding box center [236, 357] width 431 height 289
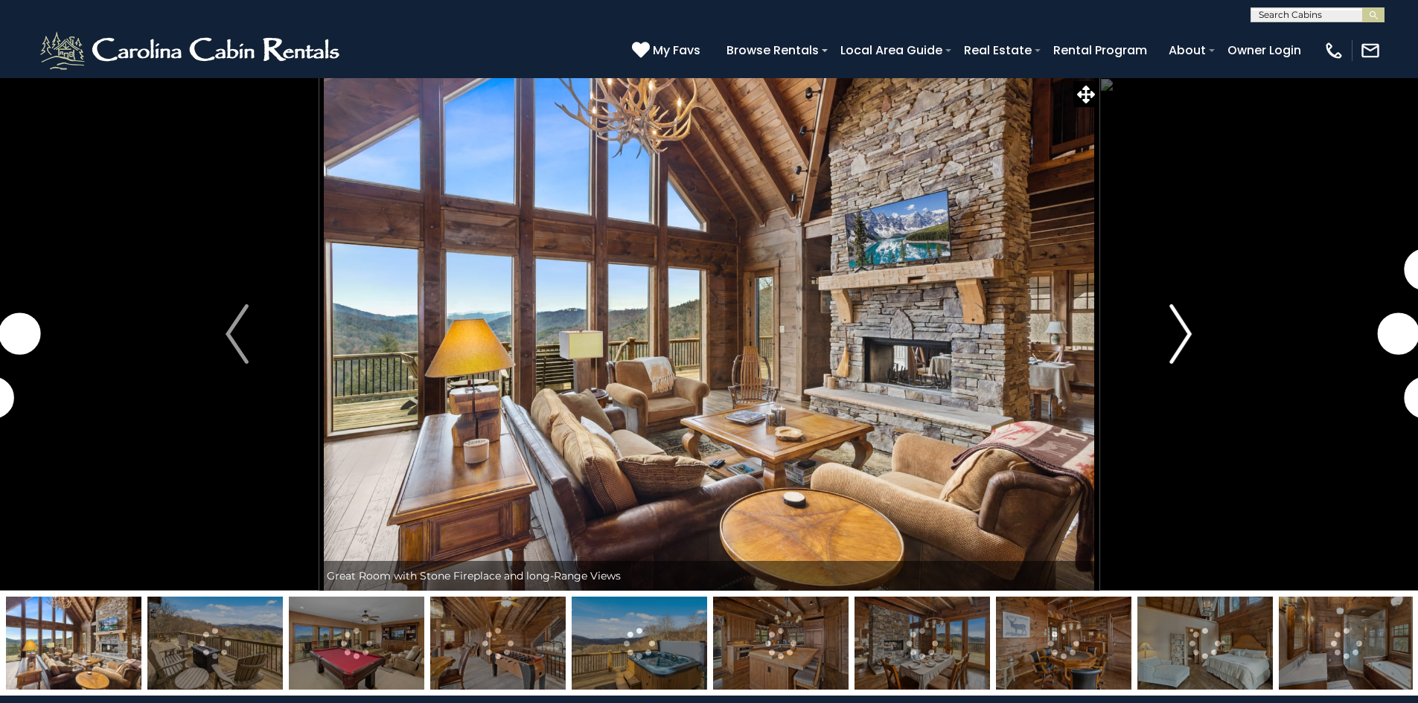
click at [1180, 330] on img "Next" at bounding box center [1180, 334] width 22 height 60
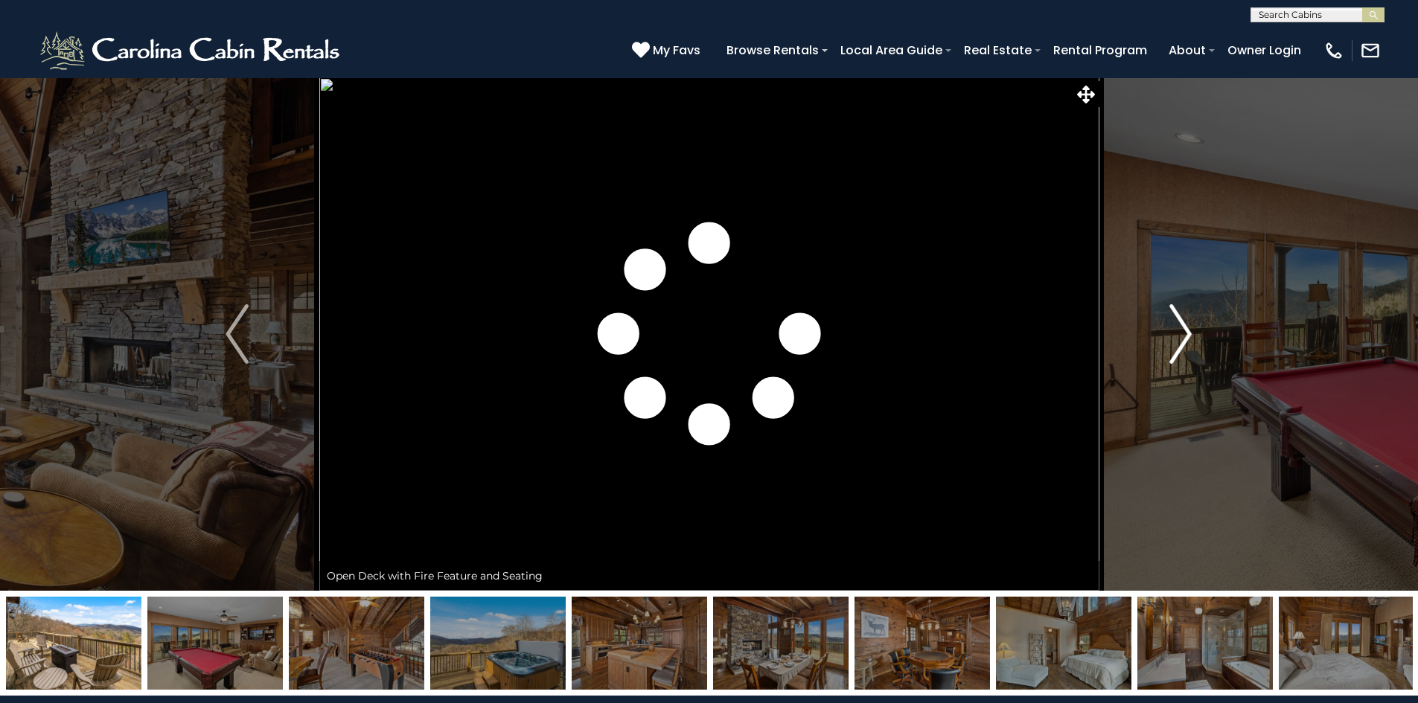
click at [1184, 339] on img "Next" at bounding box center [1180, 334] width 22 height 60
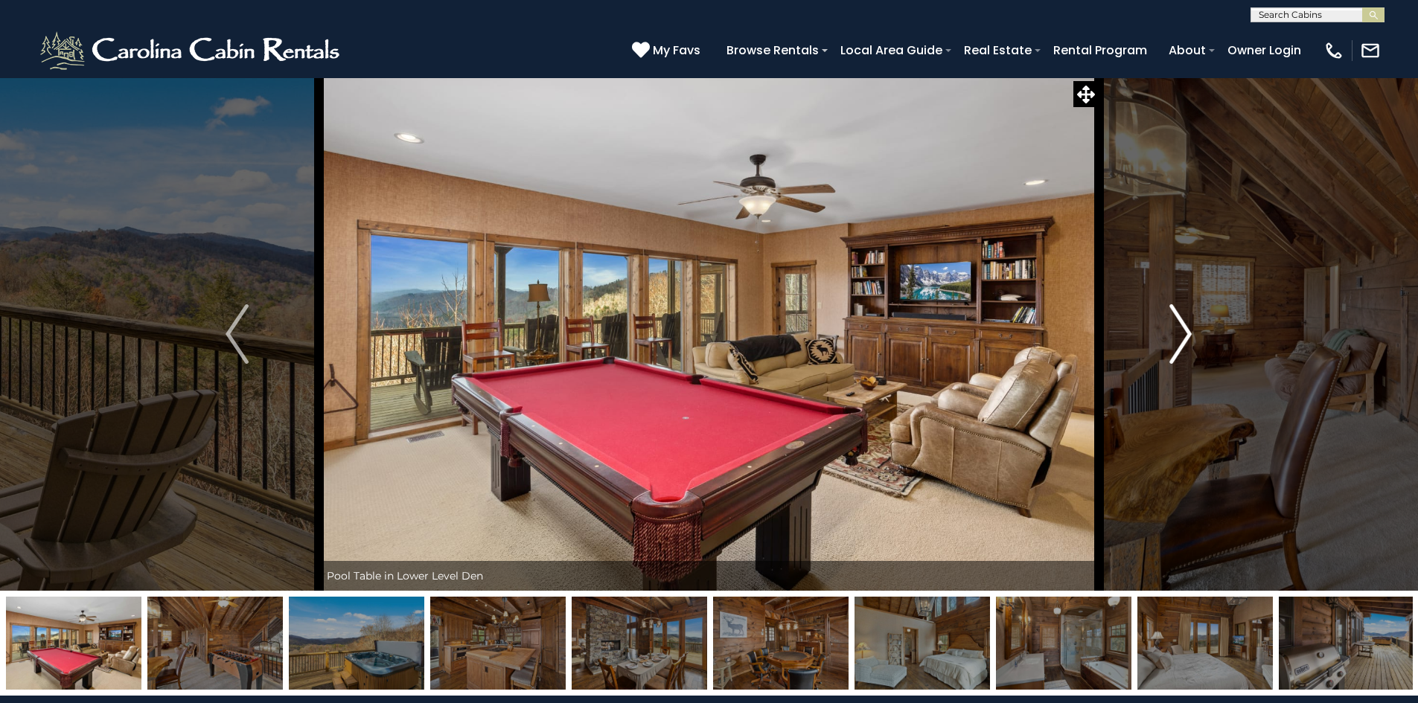
click at [1181, 339] on img "Next" at bounding box center [1180, 334] width 22 height 60
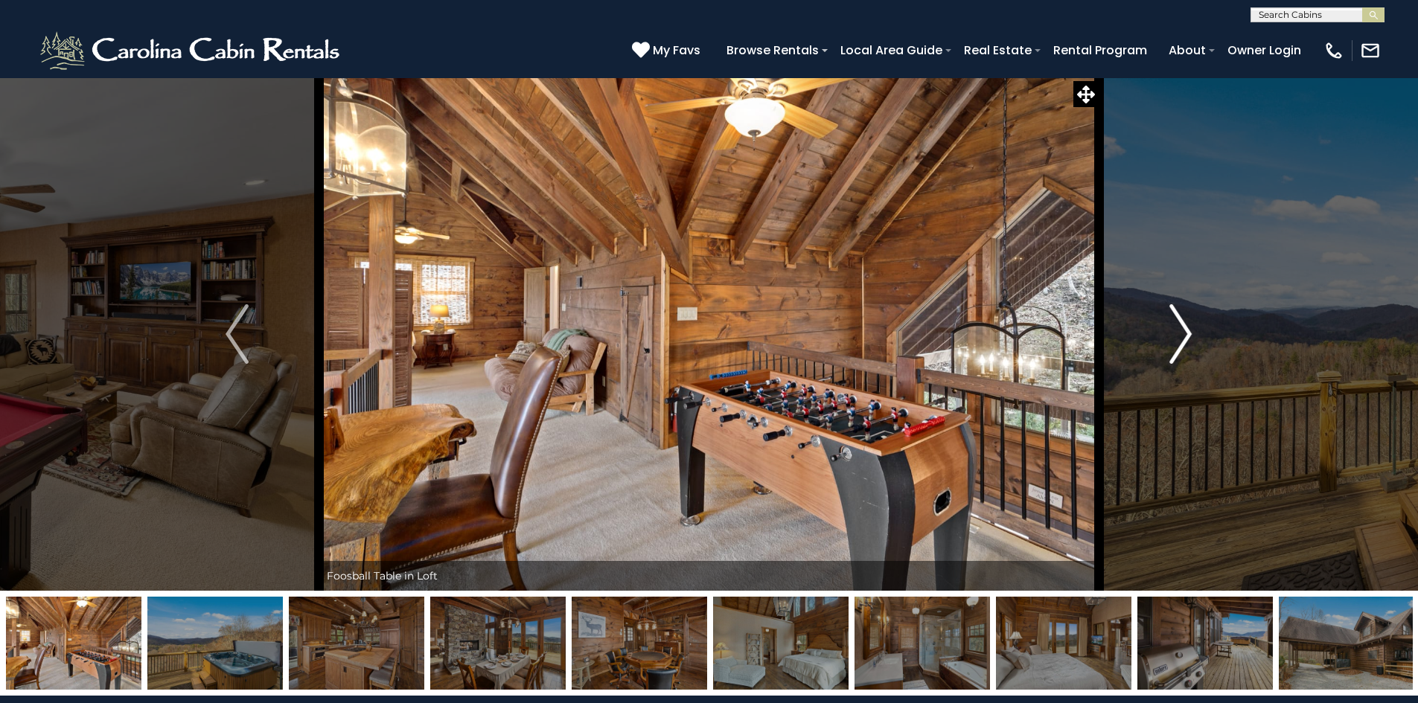
click at [1181, 339] on img "Next" at bounding box center [1180, 334] width 22 height 60
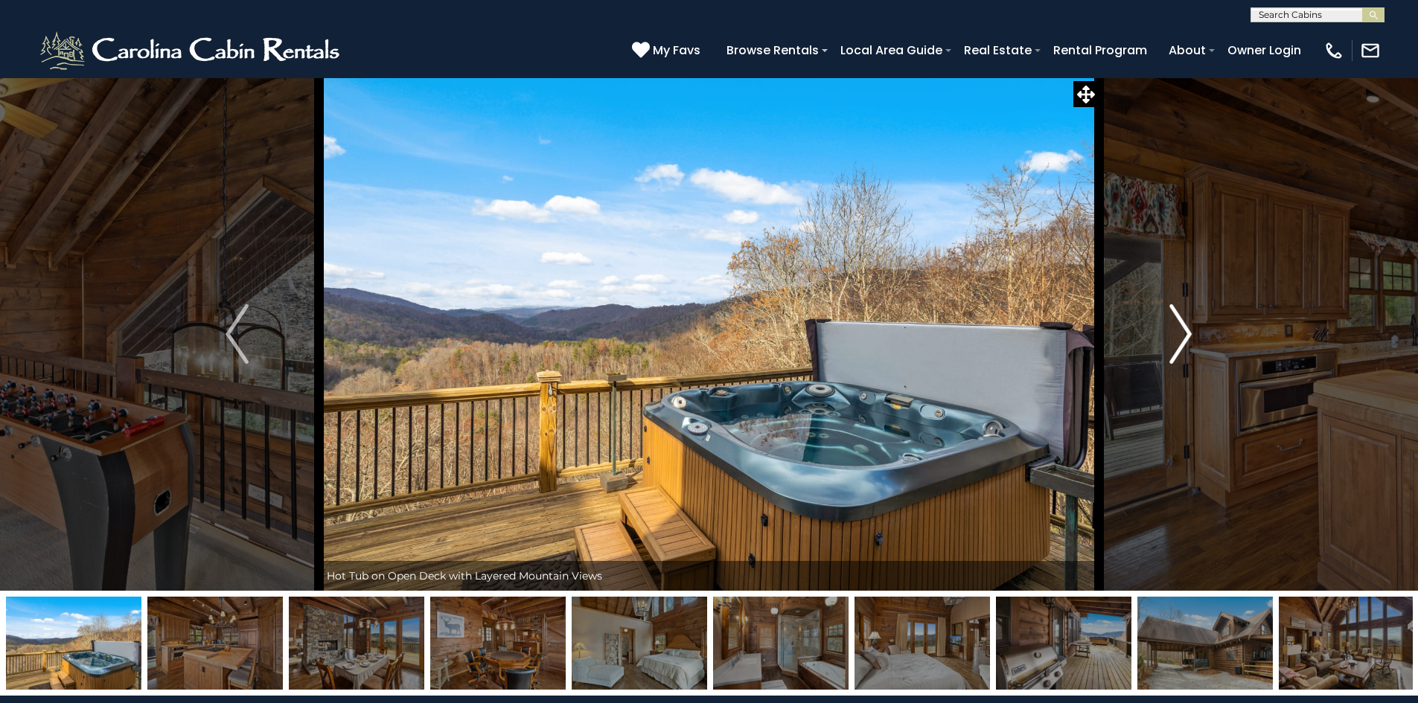
click at [1181, 339] on img "Next" at bounding box center [1180, 334] width 22 height 60
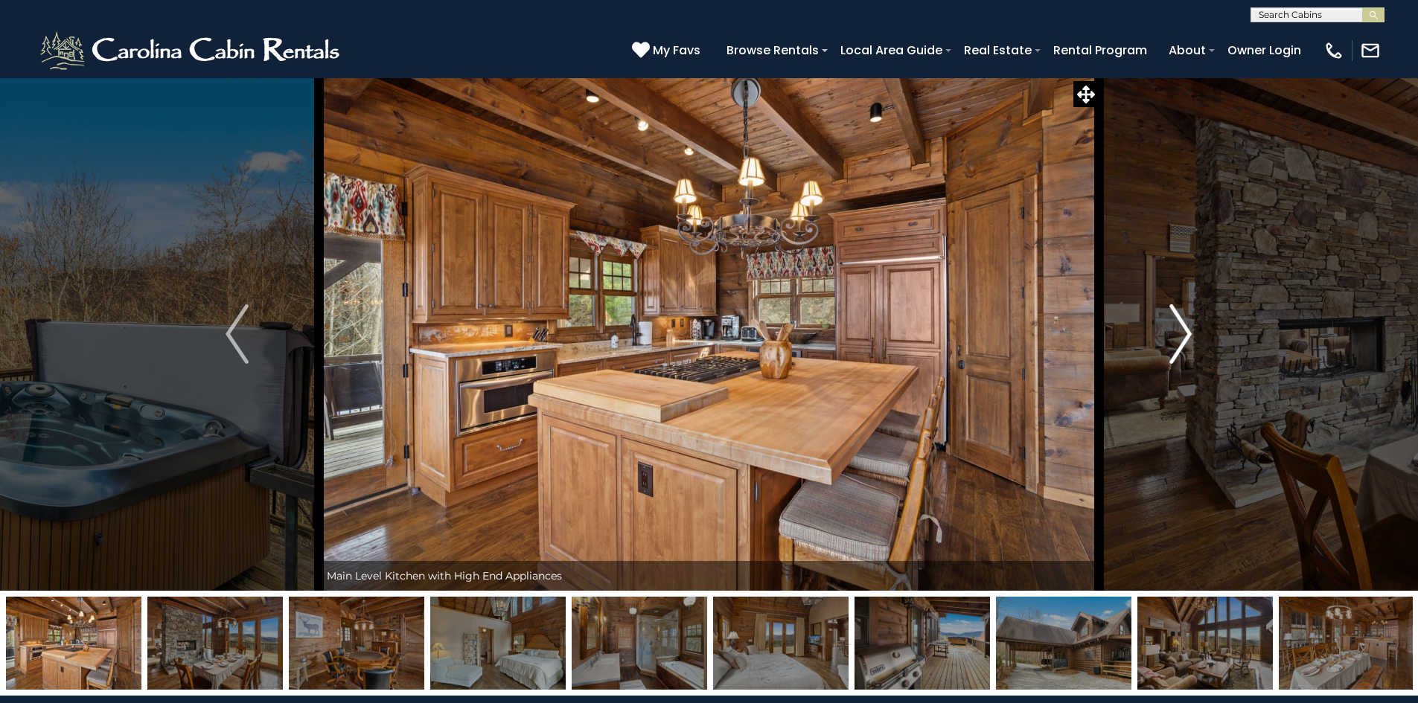
click at [1181, 339] on img "Next" at bounding box center [1180, 334] width 22 height 60
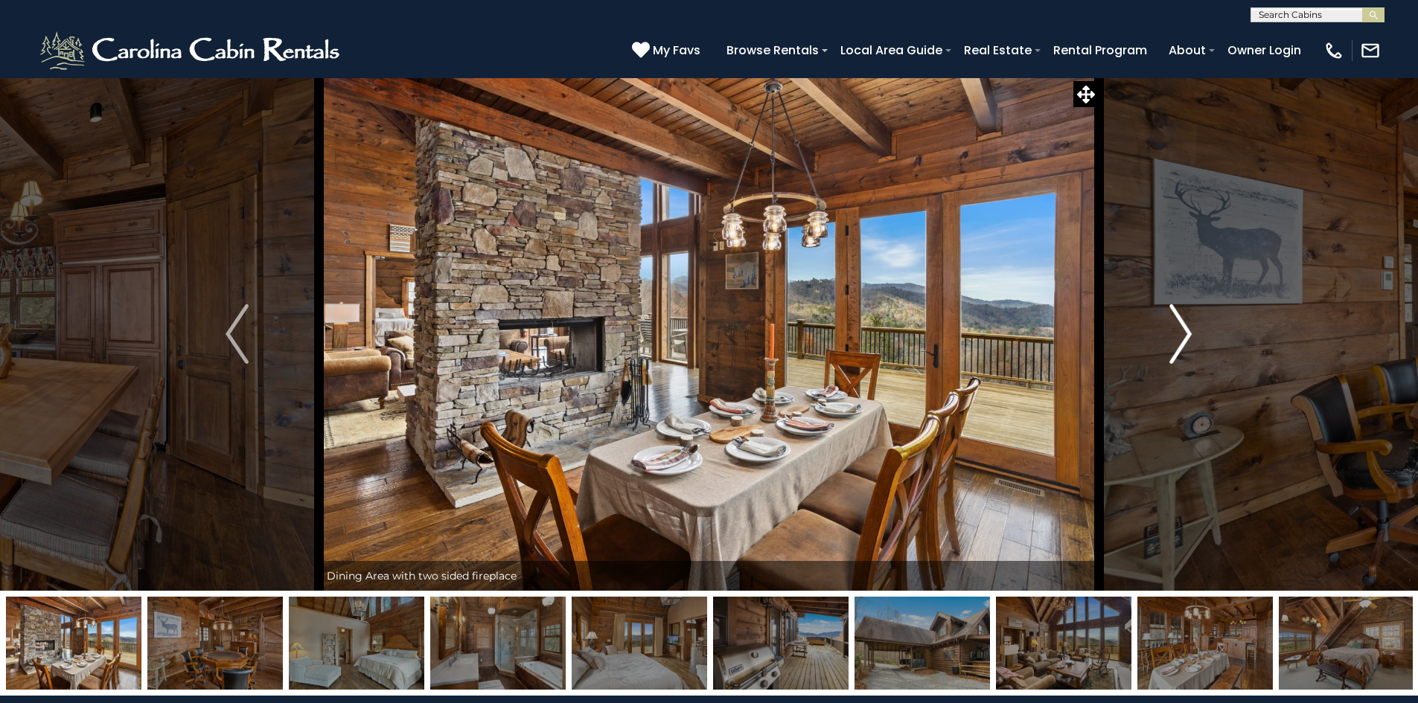
click at [1181, 339] on img "Next" at bounding box center [1180, 334] width 22 height 60
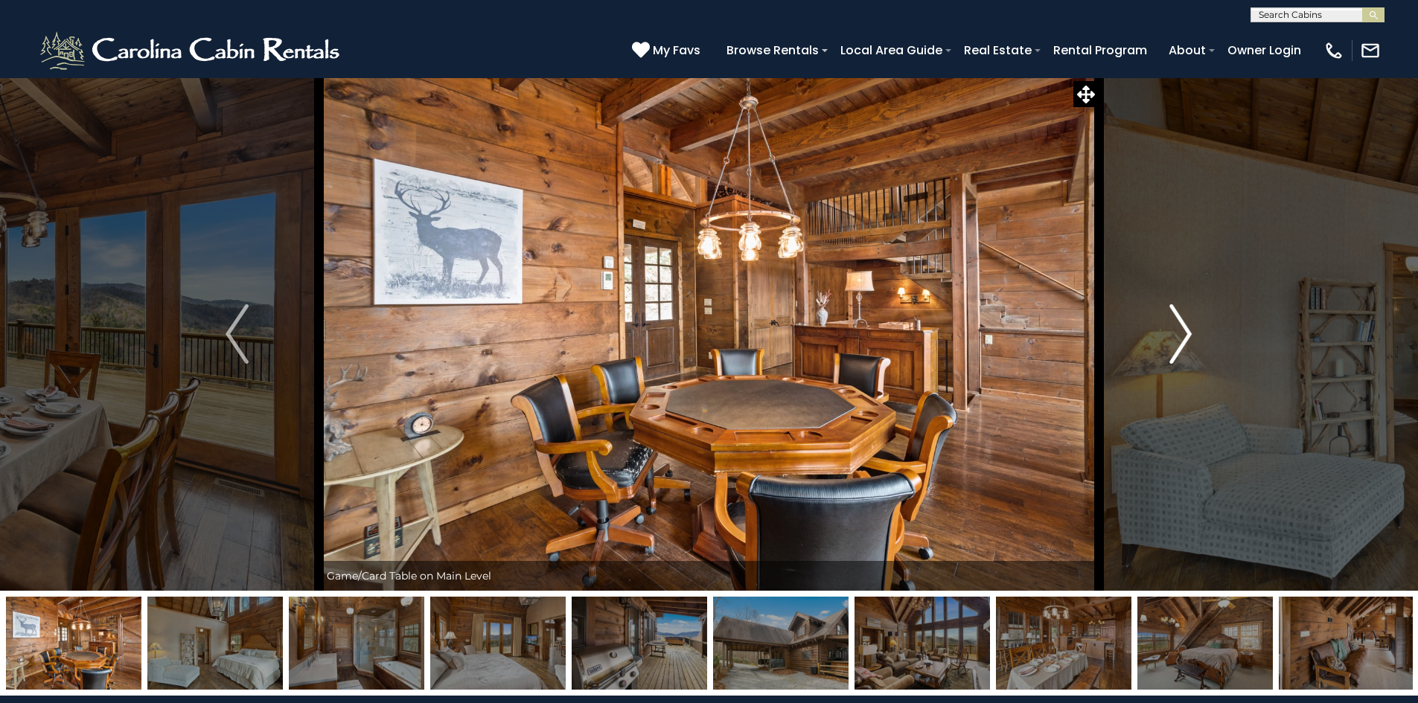
click at [1181, 339] on img "Next" at bounding box center [1180, 334] width 22 height 60
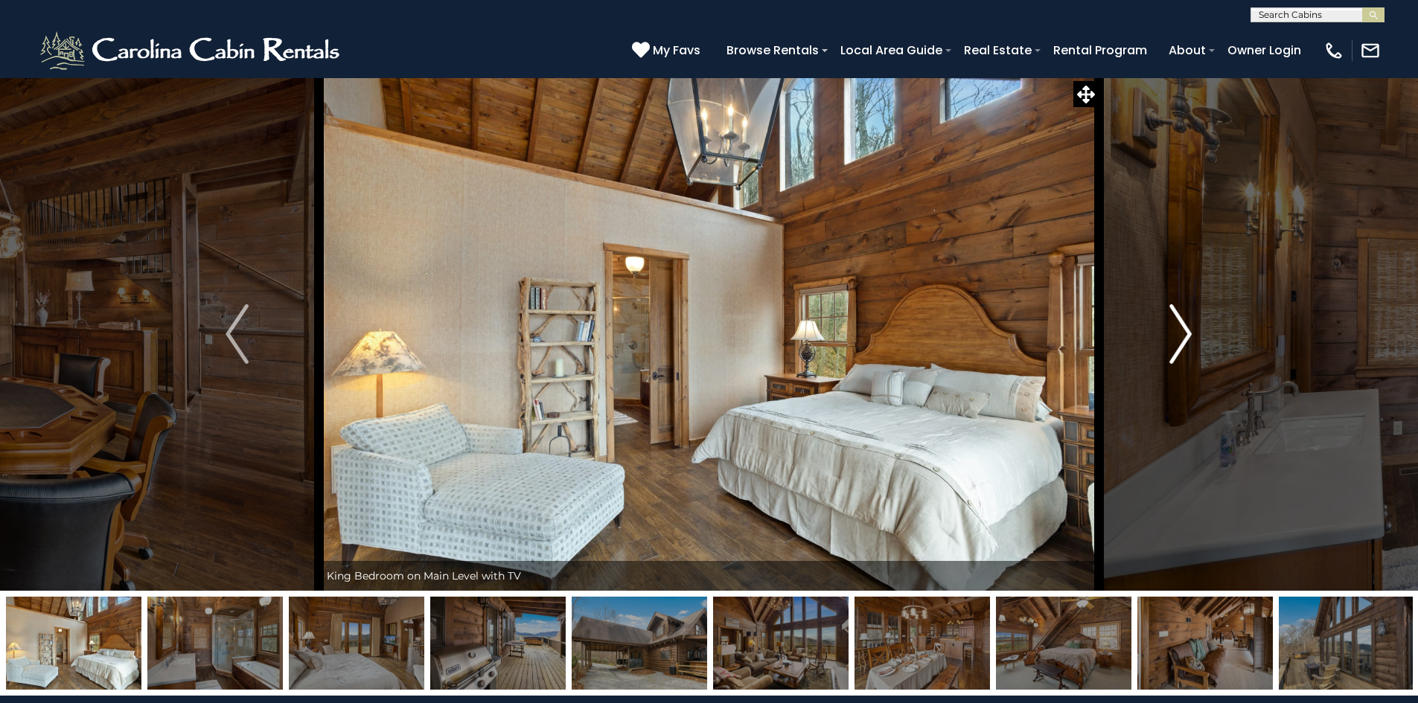
click at [1181, 339] on img "Next" at bounding box center [1180, 334] width 22 height 60
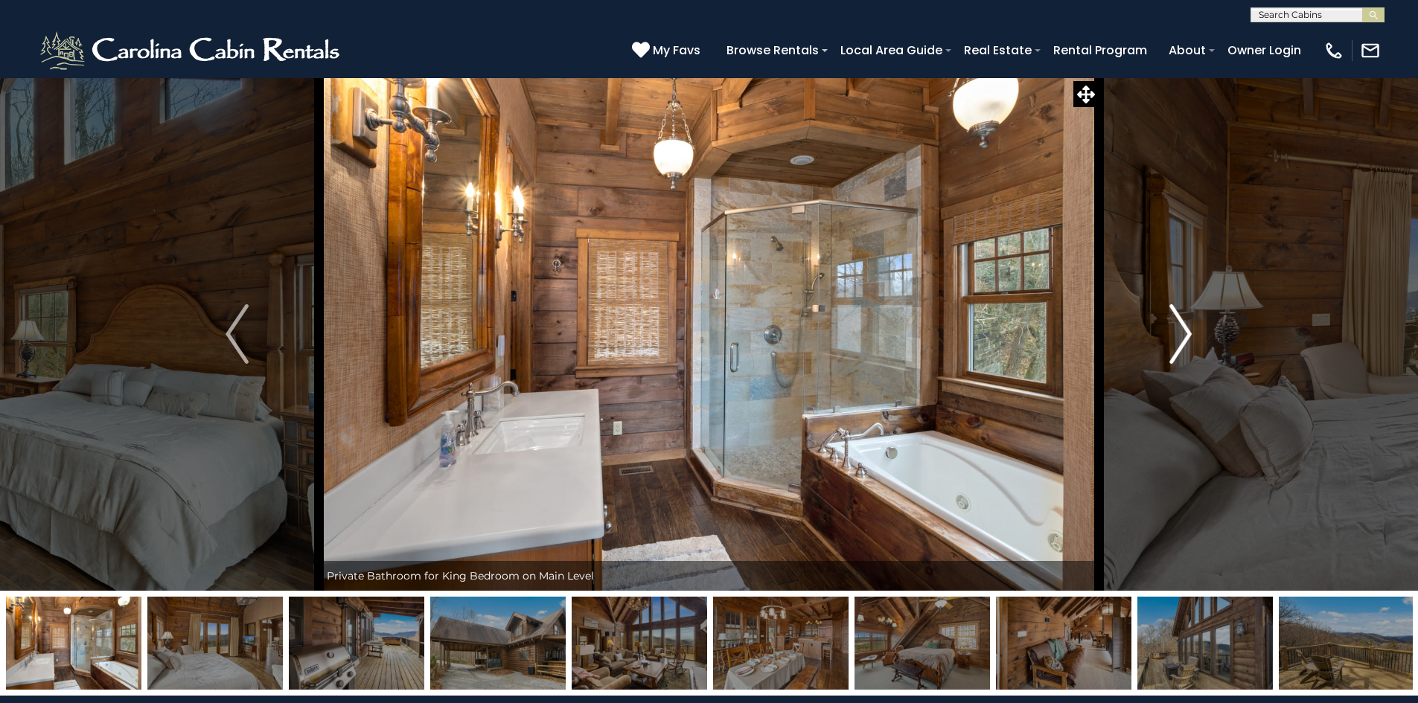
click at [1181, 339] on img "Next" at bounding box center [1180, 334] width 22 height 60
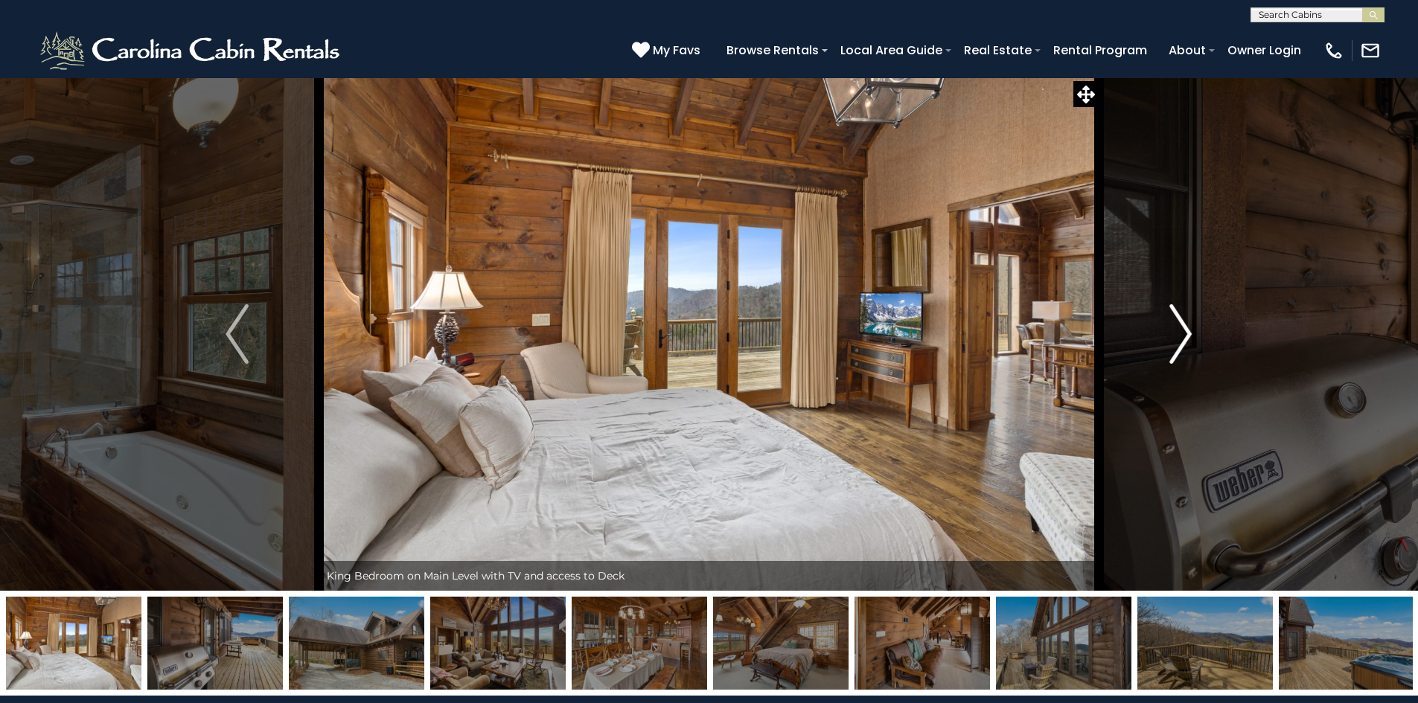
click at [1181, 339] on img "Next" at bounding box center [1180, 334] width 22 height 60
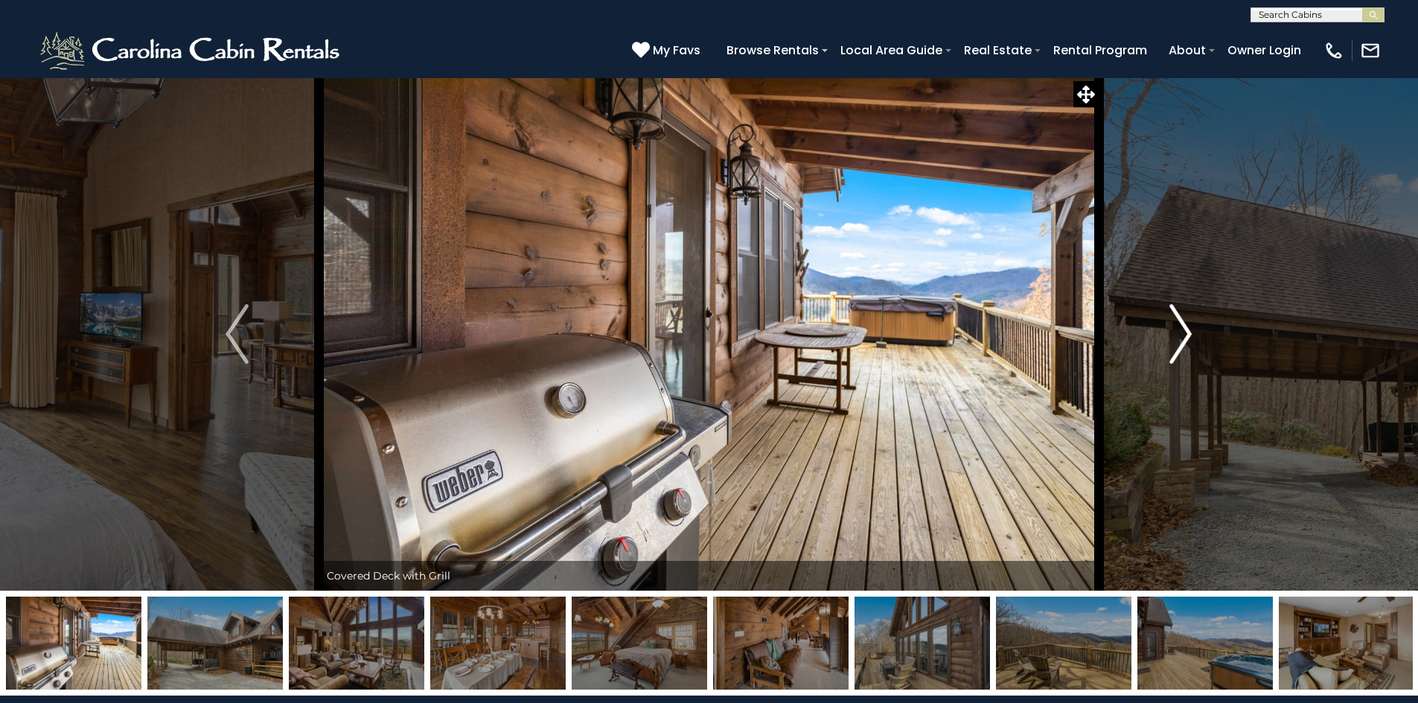
click at [1181, 339] on img "Next" at bounding box center [1180, 334] width 22 height 60
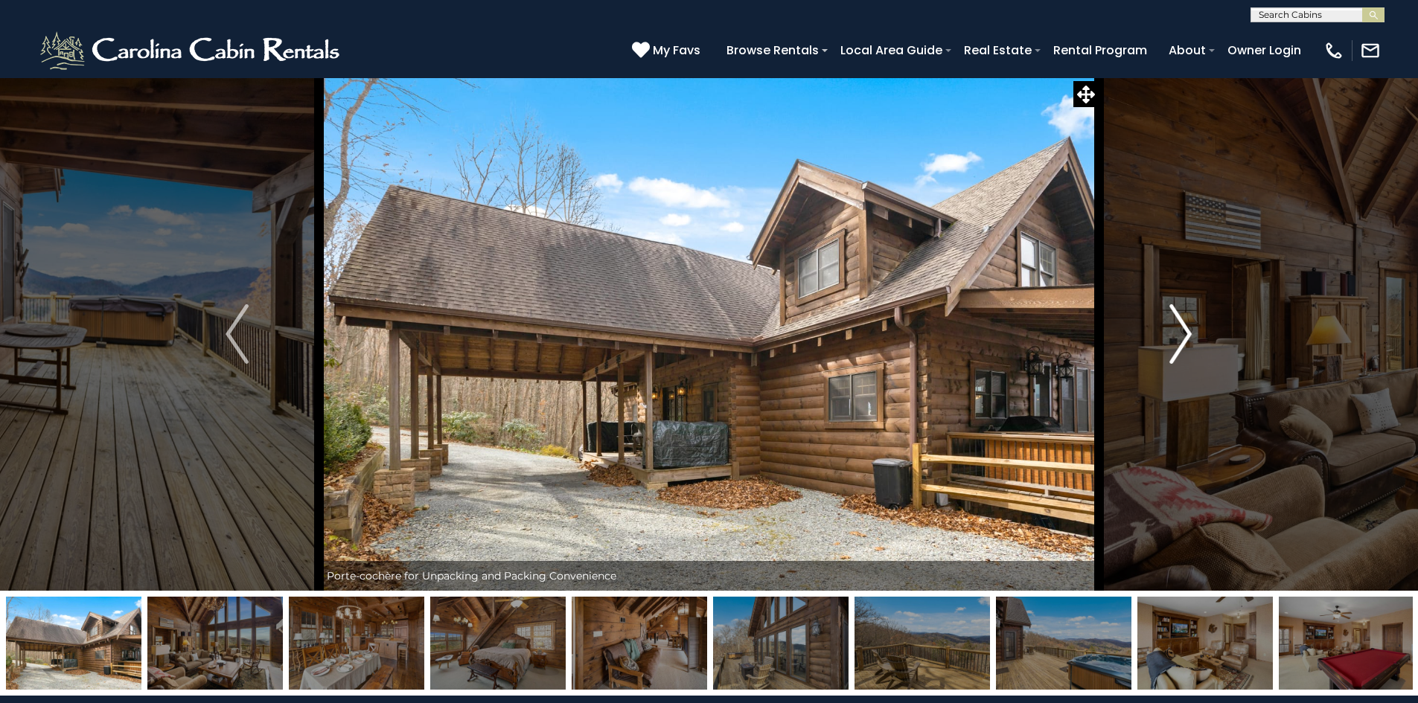
click at [1181, 339] on img "Next" at bounding box center [1180, 334] width 22 height 60
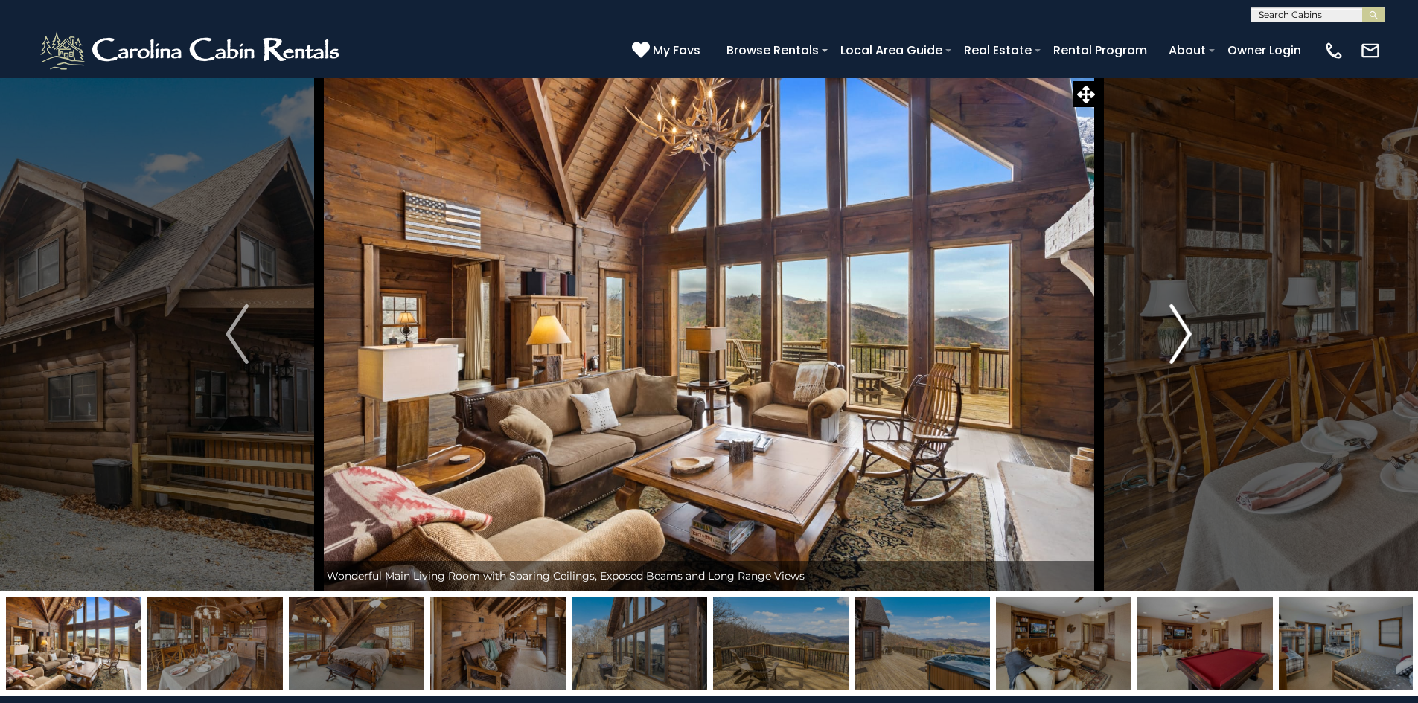
click at [1181, 339] on img "Next" at bounding box center [1180, 334] width 22 height 60
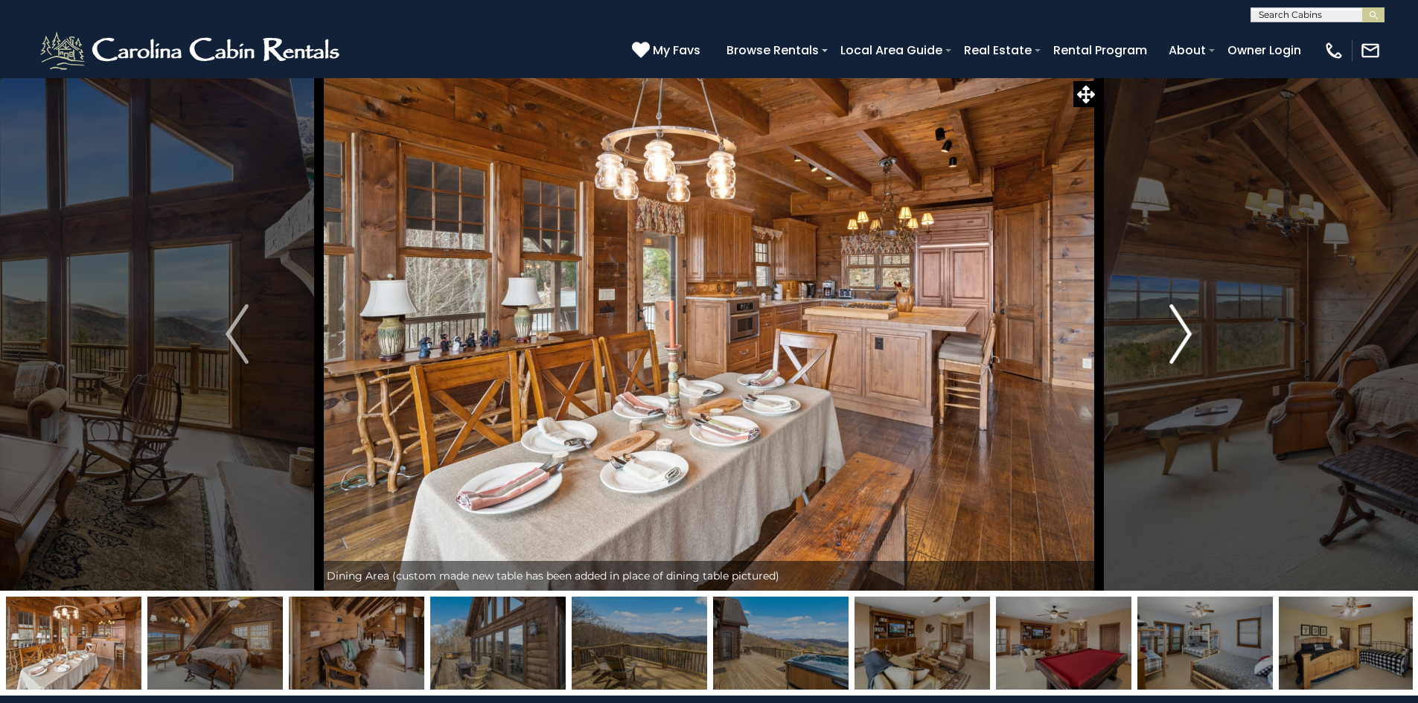
click at [1181, 339] on img "Next" at bounding box center [1180, 334] width 22 height 60
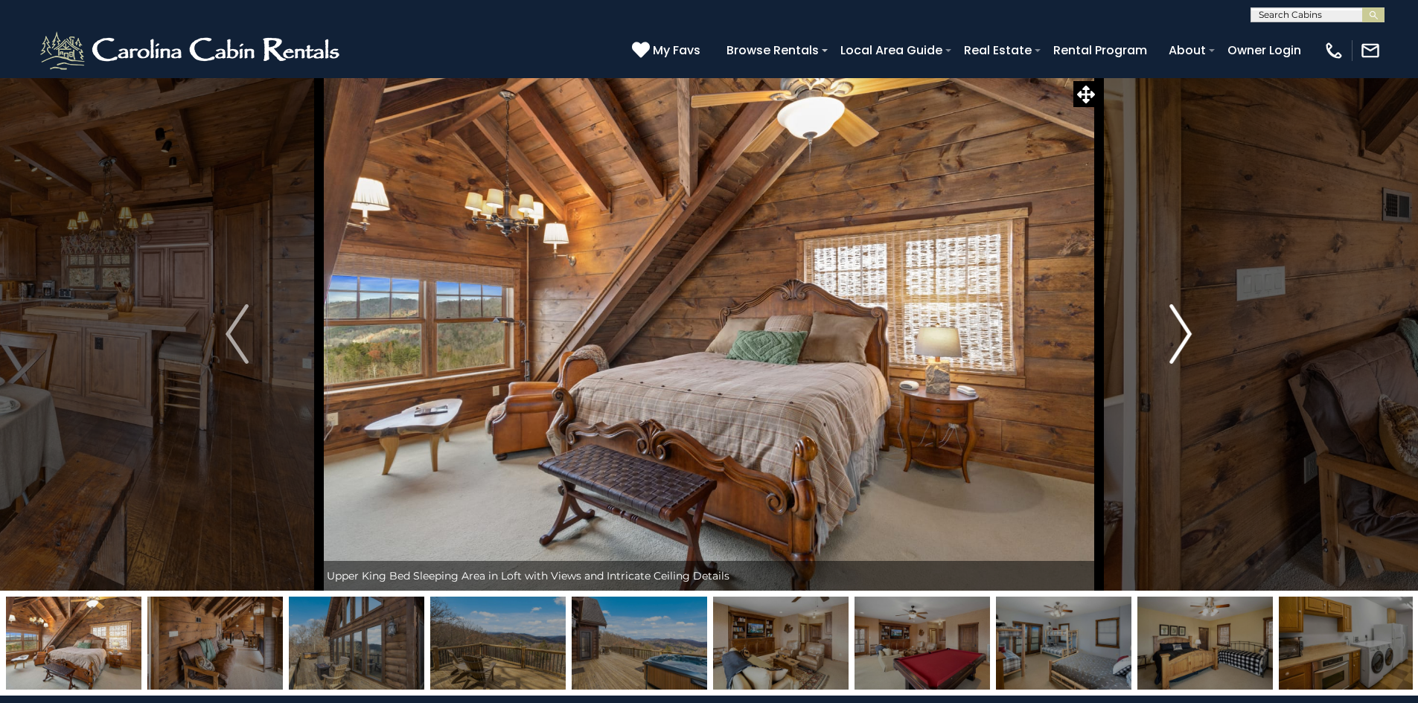
click at [1181, 339] on img "Next" at bounding box center [1180, 334] width 22 height 60
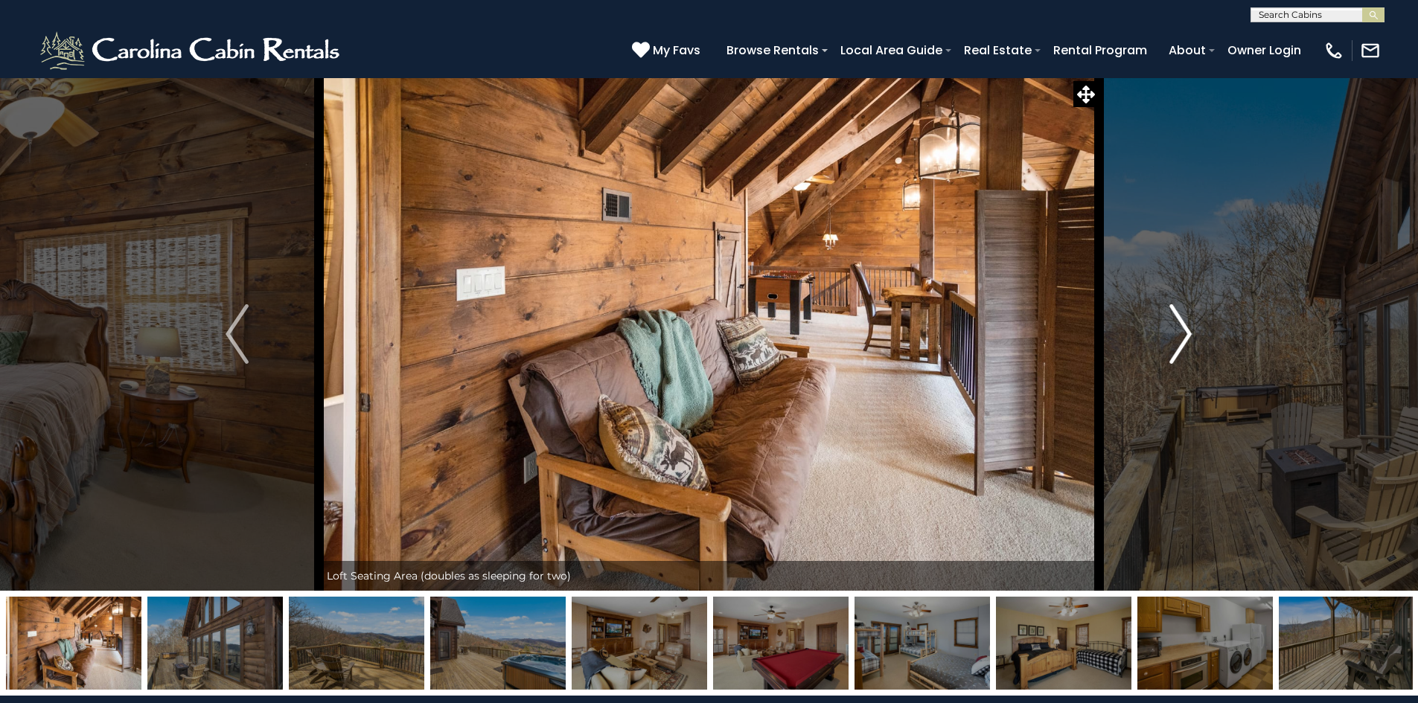
click at [1181, 339] on img "Next" at bounding box center [1180, 334] width 22 height 60
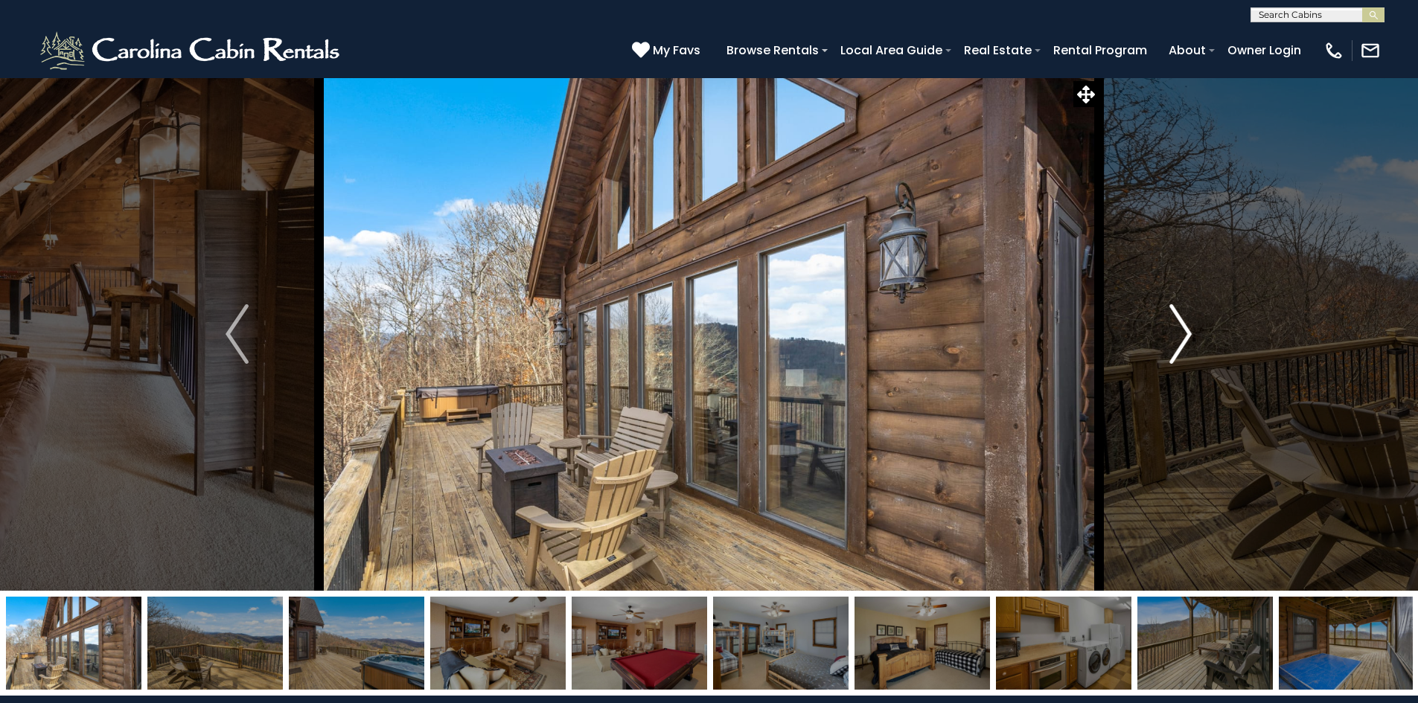
click at [1181, 339] on img "Next" at bounding box center [1180, 334] width 22 height 60
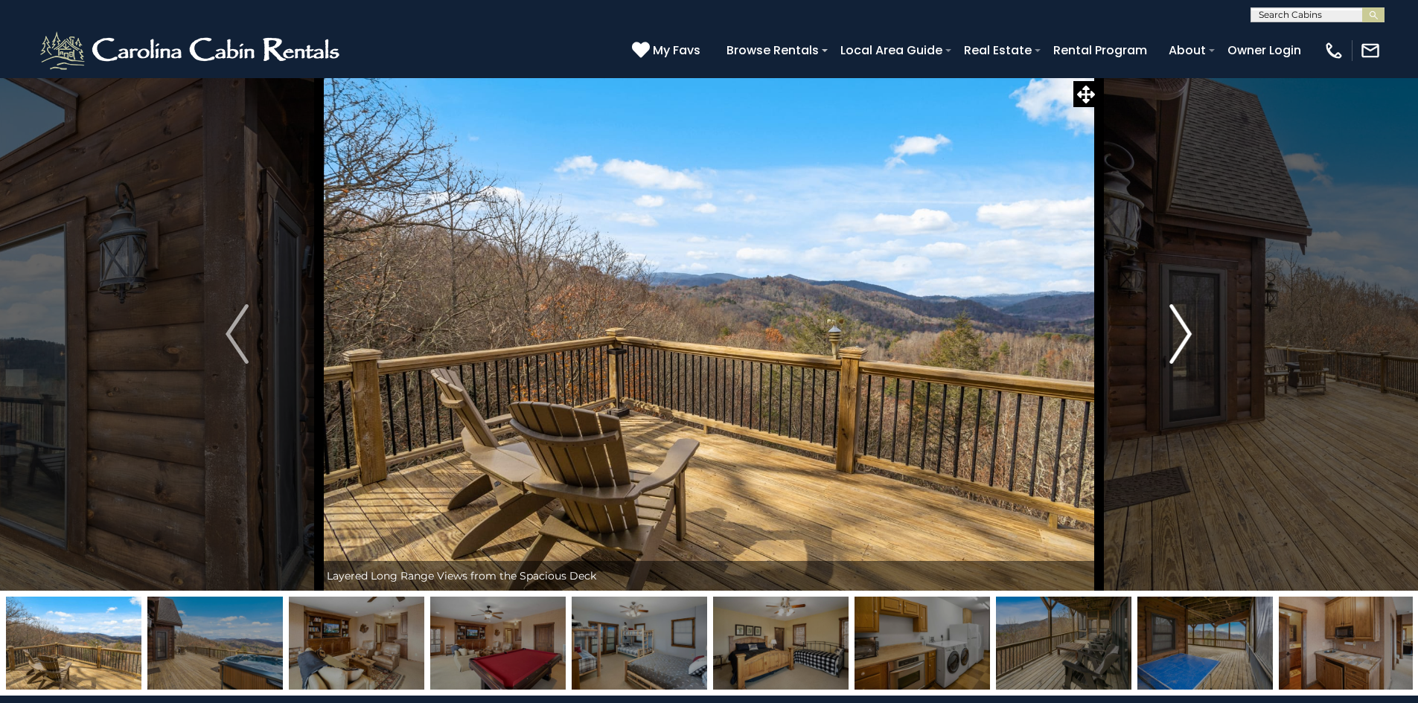
click at [1181, 339] on img "Next" at bounding box center [1180, 334] width 22 height 60
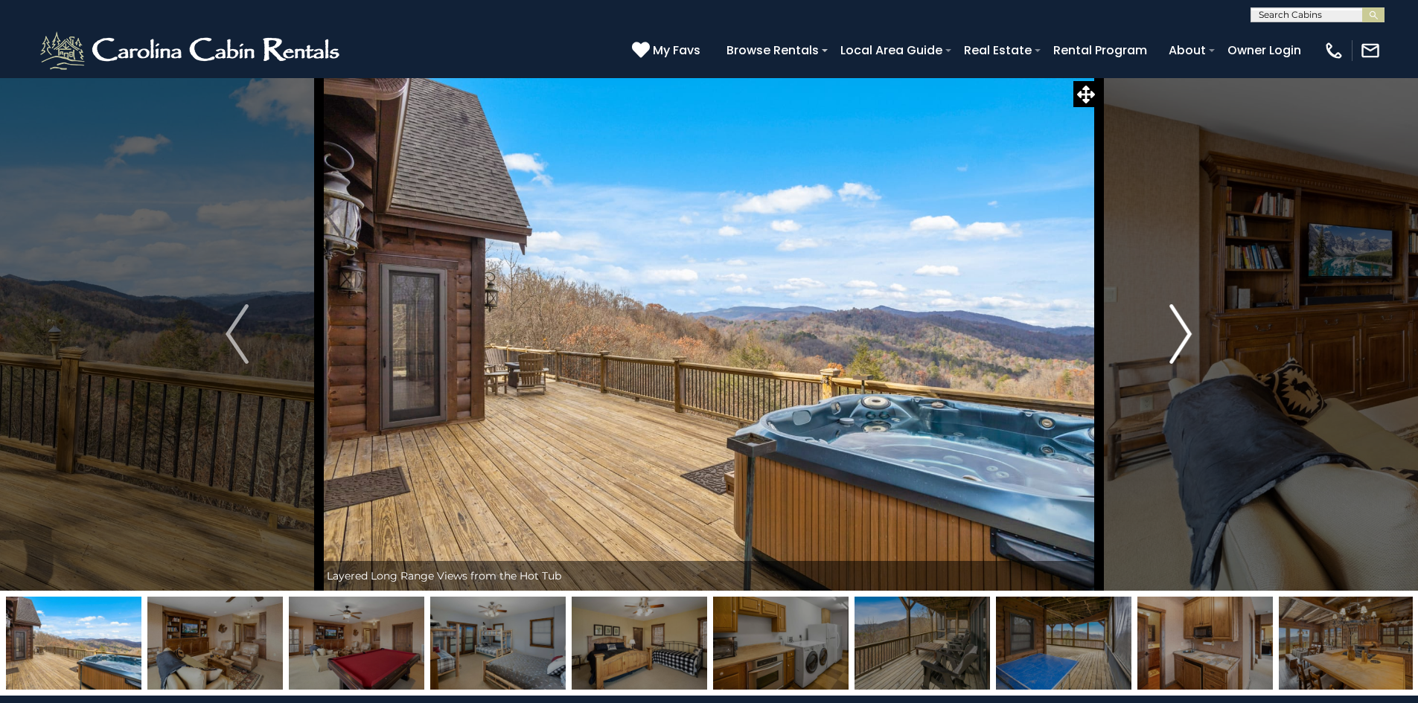
click at [1181, 339] on img "Next" at bounding box center [1180, 334] width 22 height 60
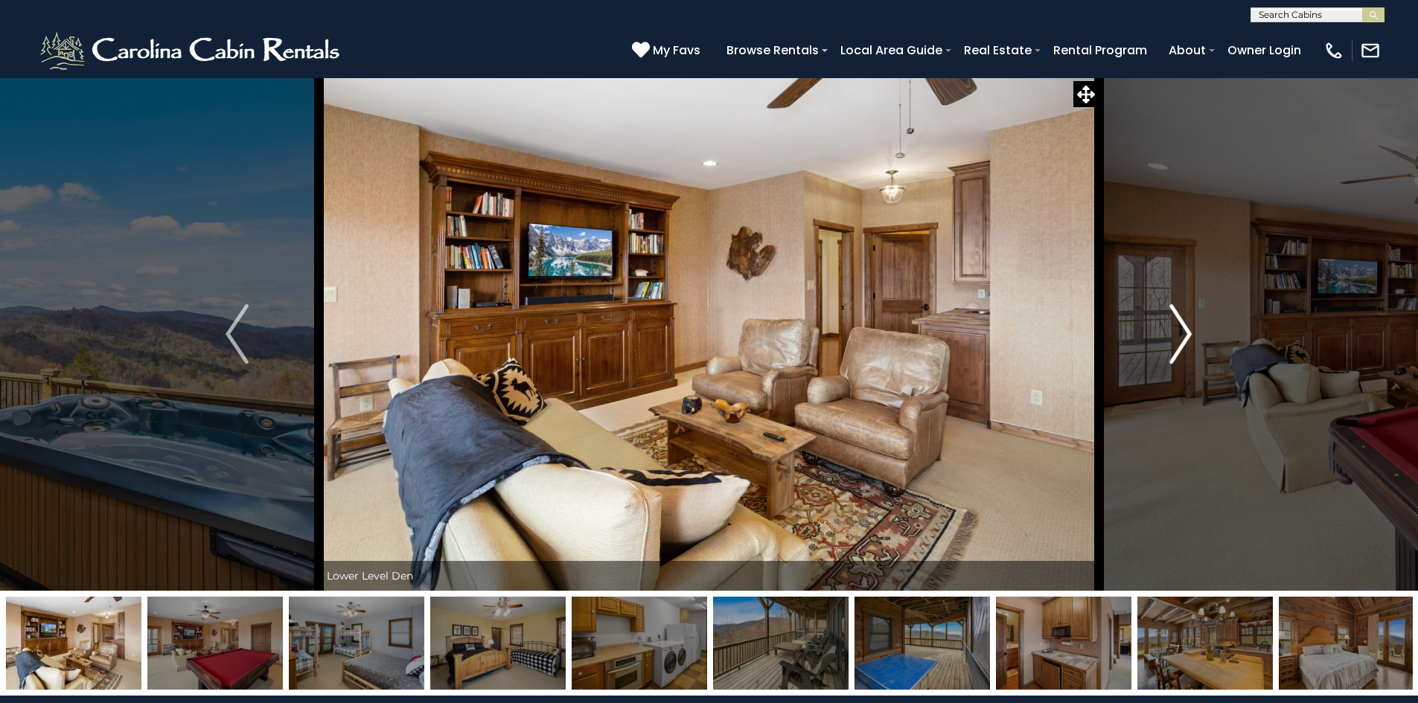
click at [1181, 339] on img "Next" at bounding box center [1180, 334] width 22 height 60
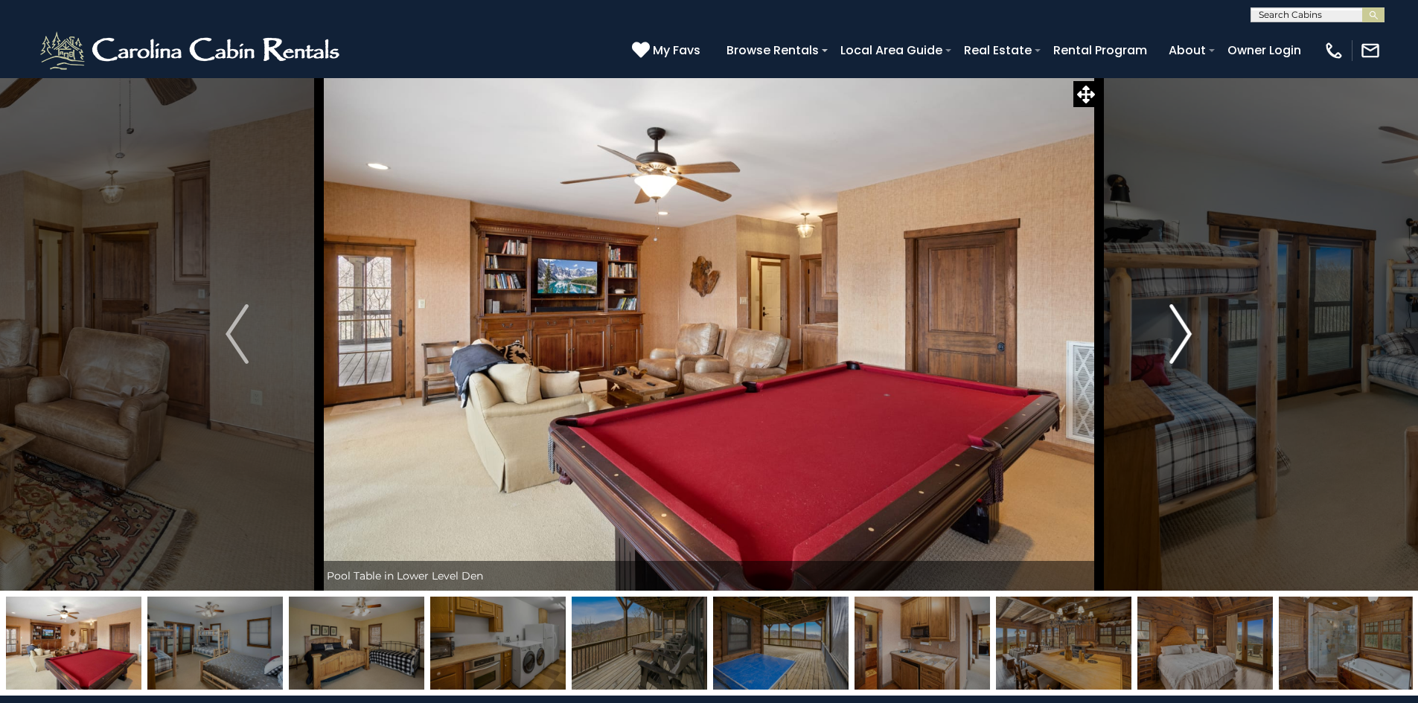
click at [1181, 339] on img "Next" at bounding box center [1180, 334] width 22 height 60
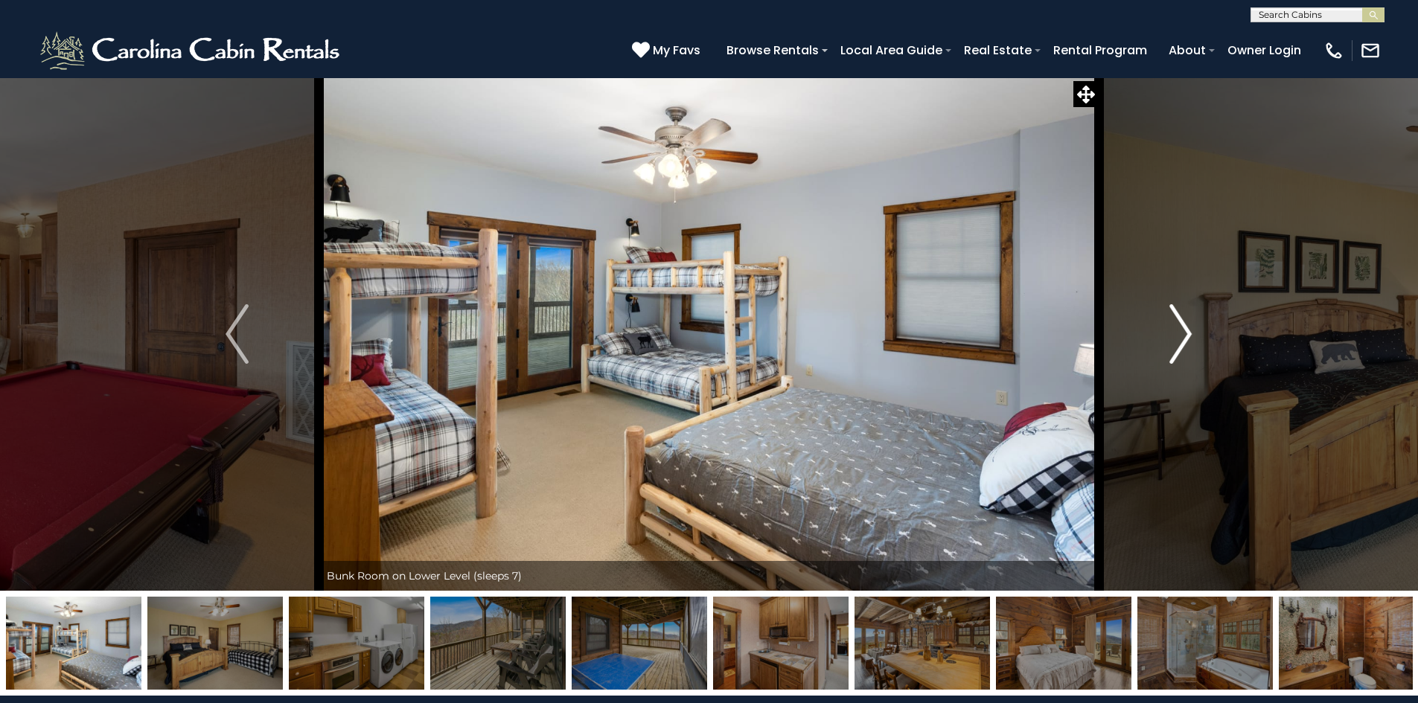
click at [1181, 339] on img "Next" at bounding box center [1180, 334] width 22 height 60
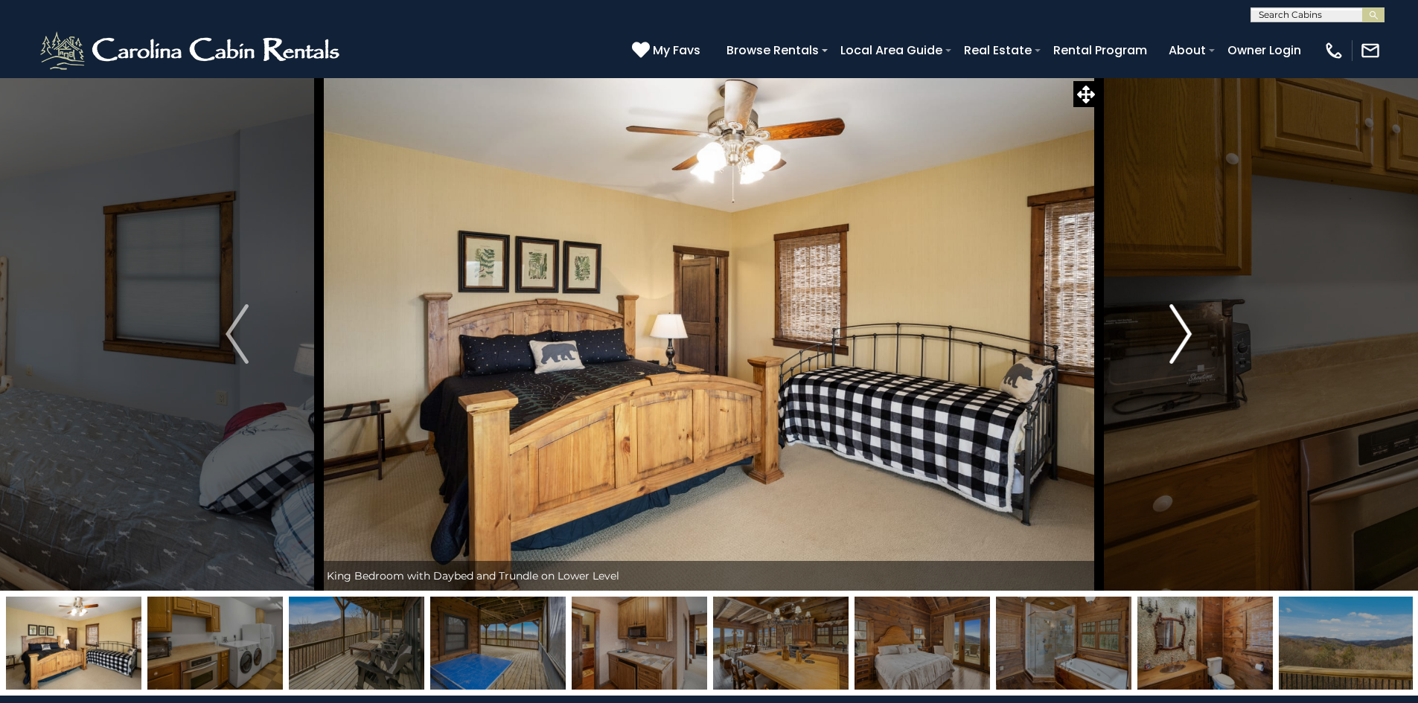
click at [1181, 339] on img "Next" at bounding box center [1180, 334] width 22 height 60
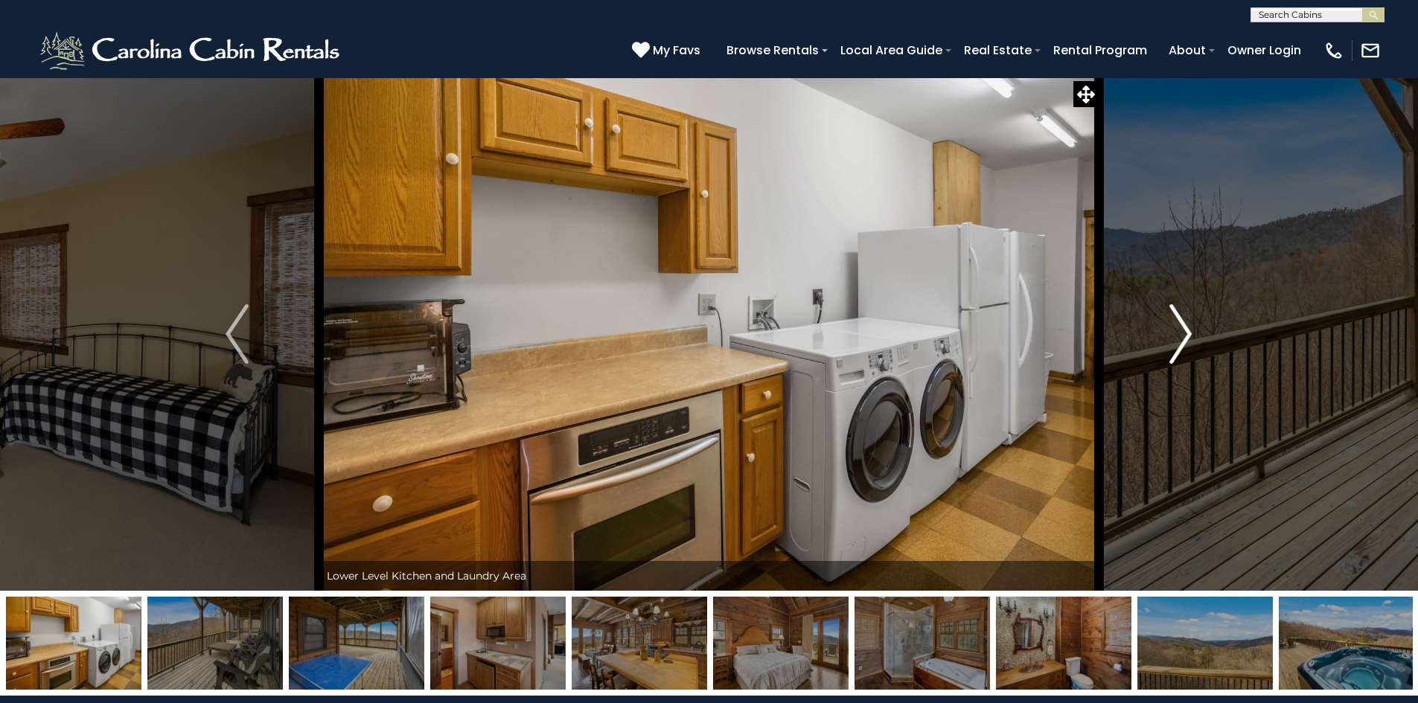
click at [1181, 339] on img "Next" at bounding box center [1180, 334] width 22 height 60
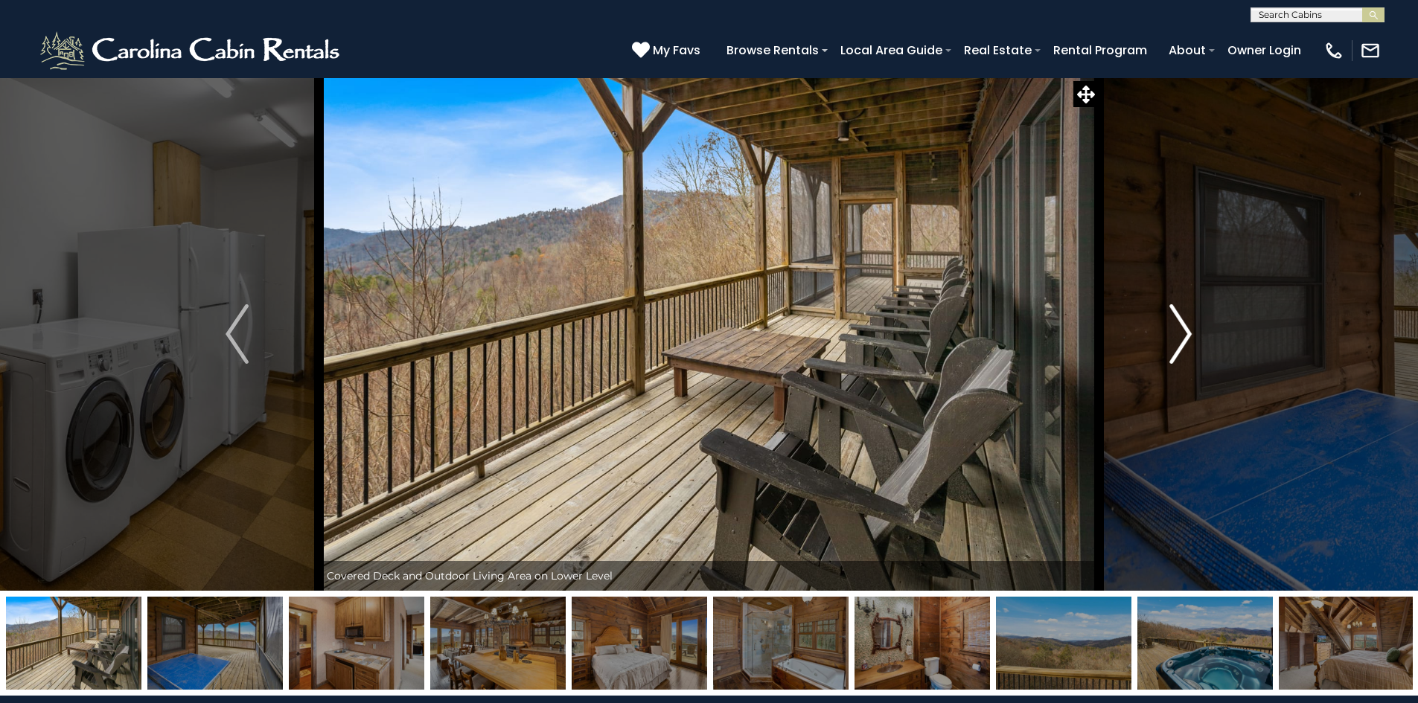
click at [1181, 339] on img "Next" at bounding box center [1180, 334] width 22 height 60
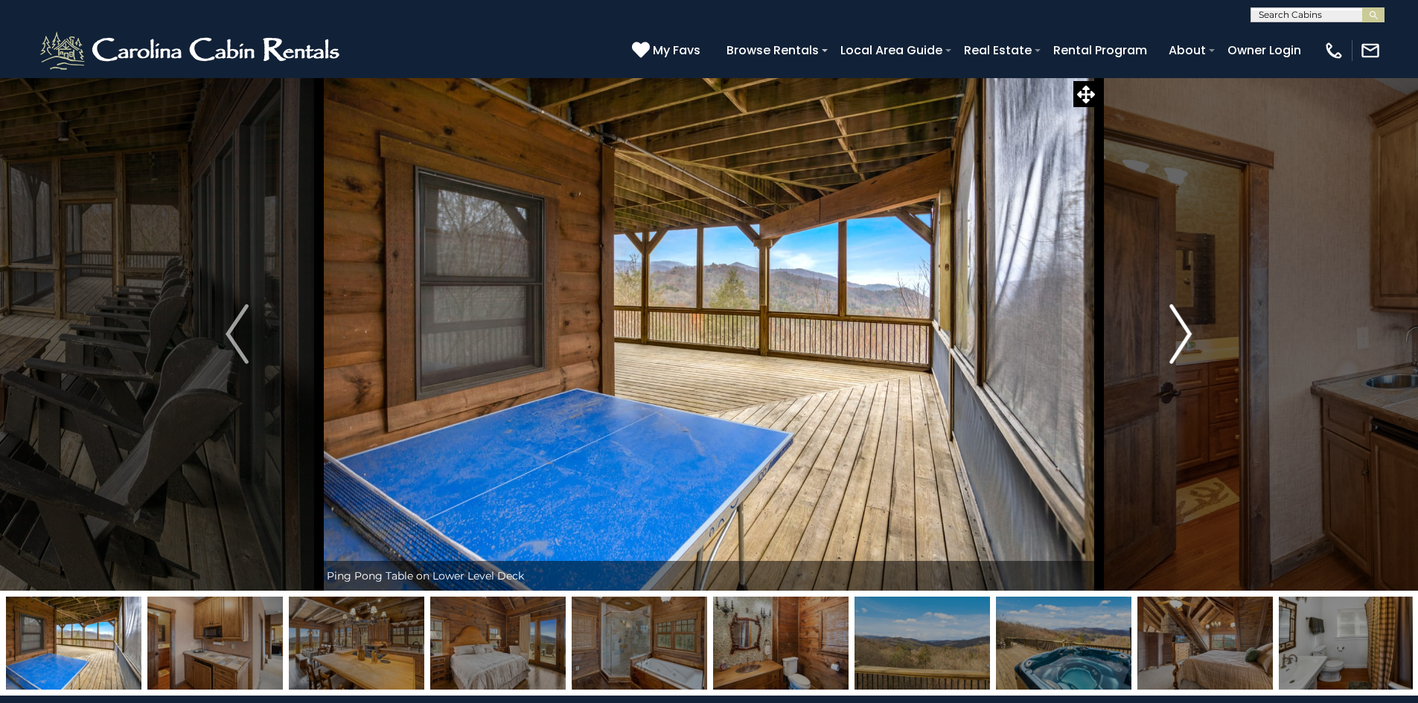
click at [1181, 339] on img "Next" at bounding box center [1180, 334] width 22 height 60
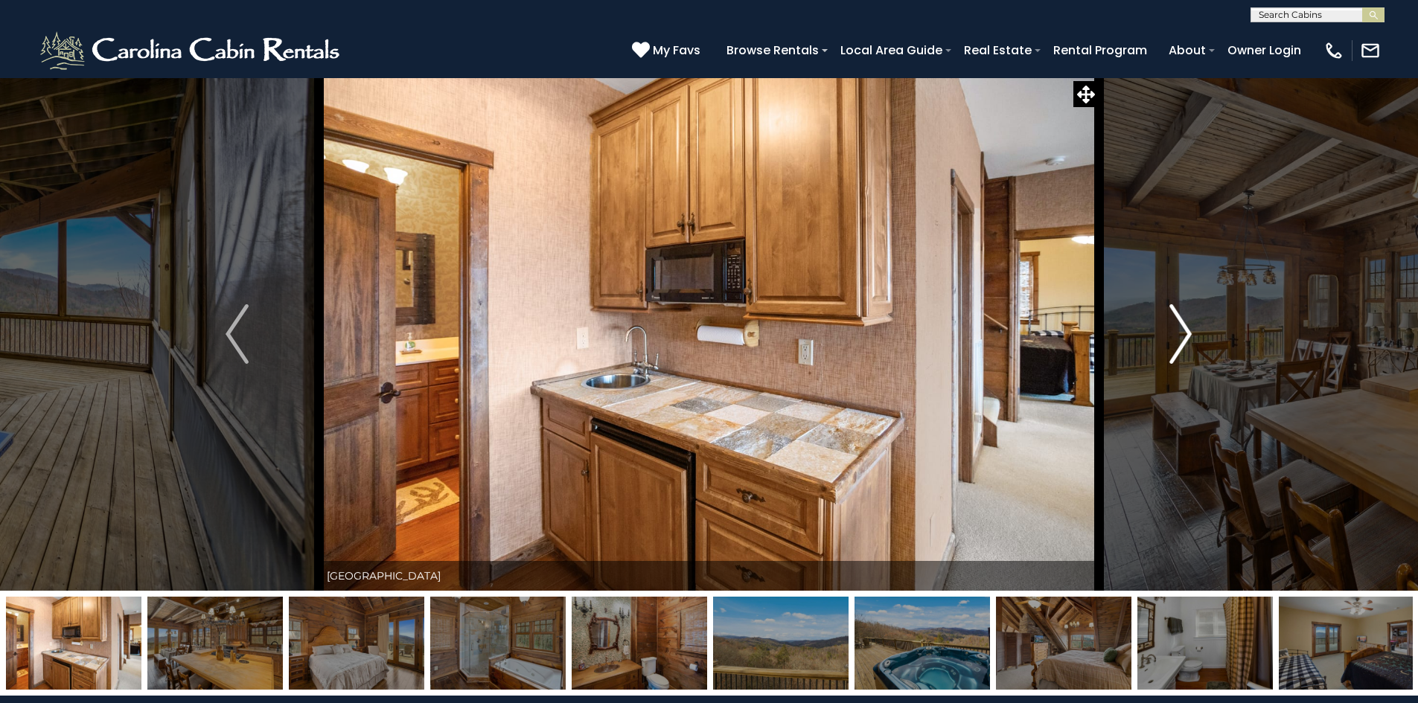
click at [1181, 339] on img "Next" at bounding box center [1180, 334] width 22 height 60
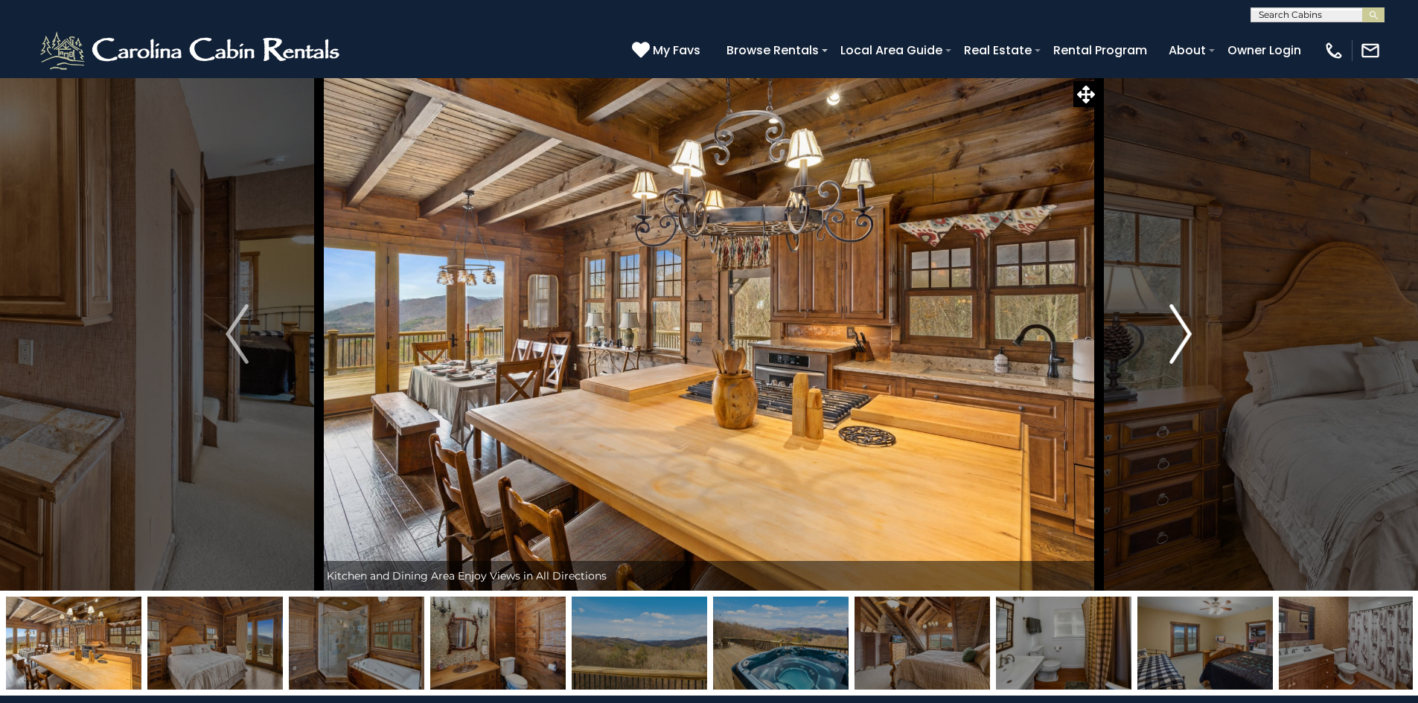
click at [1181, 339] on img "Next" at bounding box center [1180, 334] width 22 height 60
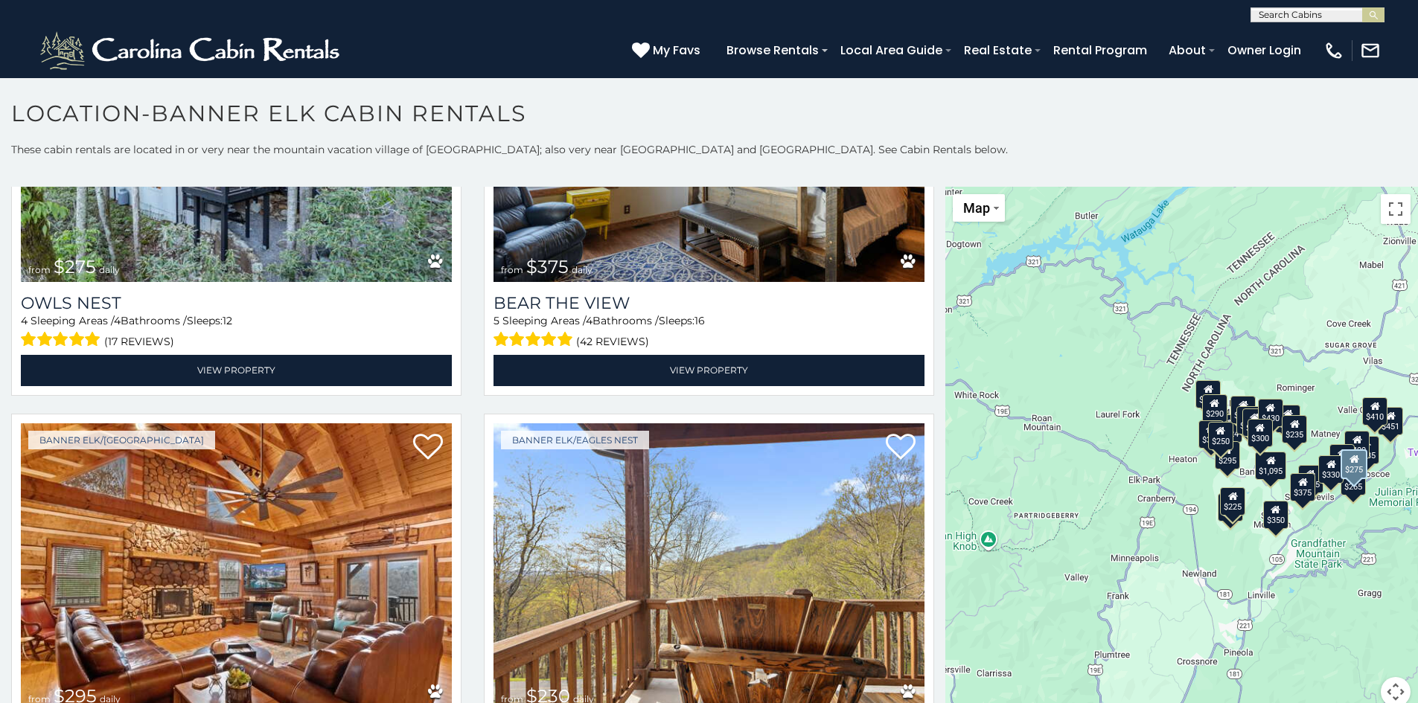
scroll to position [5434, 0]
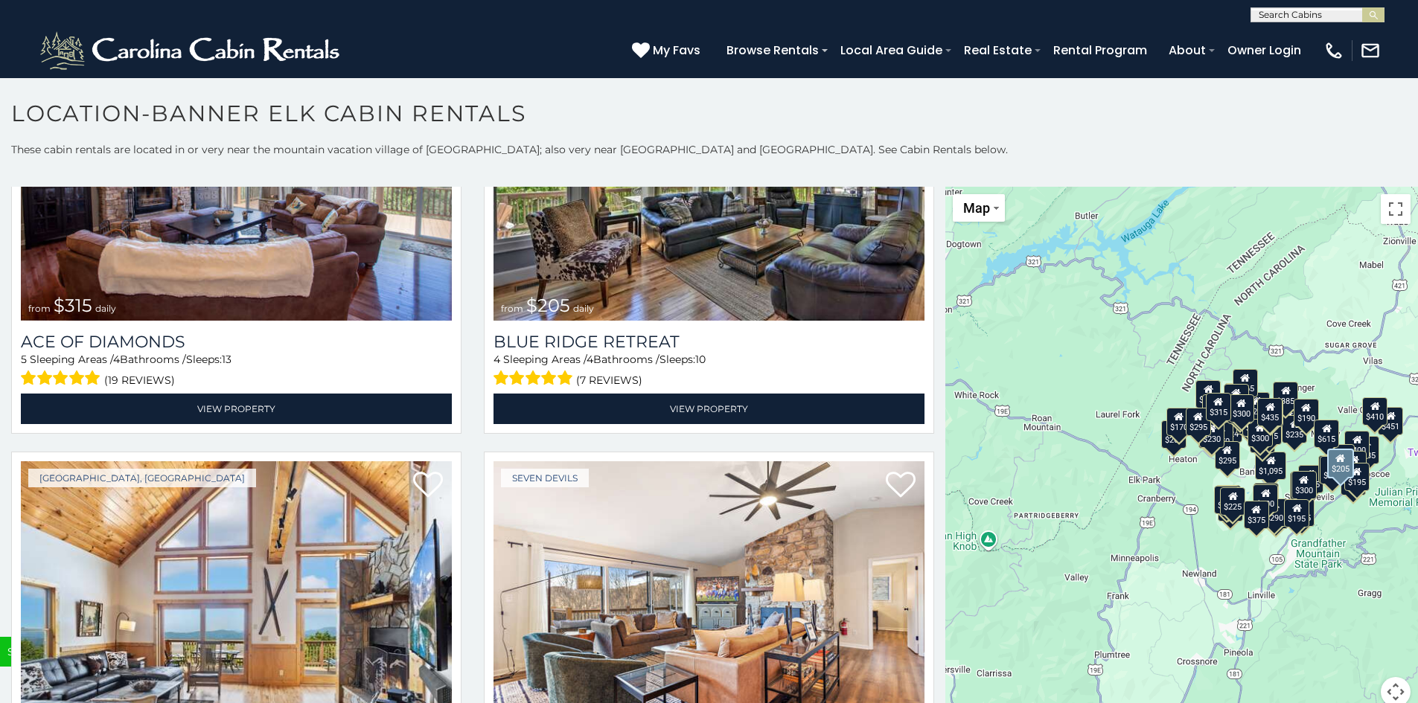
scroll to position [11830, 0]
